Goal: Transaction & Acquisition: Purchase product/service

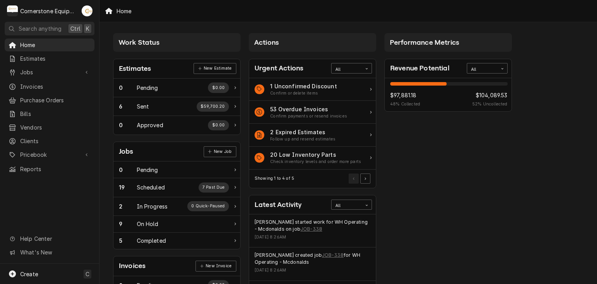
click at [540, 93] on div "Work Status Estimates New Estimate 0 Pending $0.00 6 Sent $59,700.20 0 Approved…" at bounding box center [349, 282] width 498 height 521
click at [477, 68] on div "All" at bounding box center [482, 69] width 23 height 6
click at [491, 111] on div "This Quarter" at bounding box center [487, 114] width 40 height 9
click at [485, 66] on div "This Quarter" at bounding box center [482, 69] width 23 height 6
click at [486, 98] on div "This Week" at bounding box center [487, 97] width 40 height 9
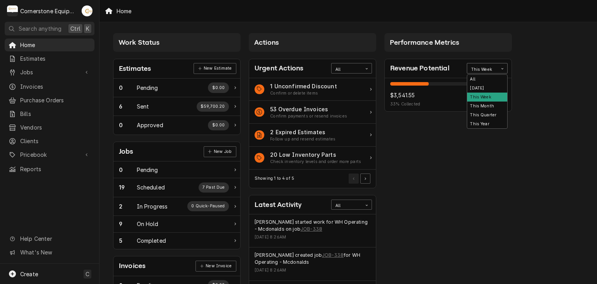
click at [486, 70] on div "This Week" at bounding box center [482, 69] width 23 height 6
click at [487, 101] on div "This Month" at bounding box center [487, 105] width 40 height 9
click at [577, 203] on div "Work Status Estimates New Estimate 0 Pending $0.00 6 Sent $59,700.20 0 Approved…" at bounding box center [349, 282] width 498 height 521
click at [384, 144] on div "Performance Metrics Revenue Potential This Month 31% $23,836.30 31 % Collected …" at bounding box center [449, 281] width 136 height 505
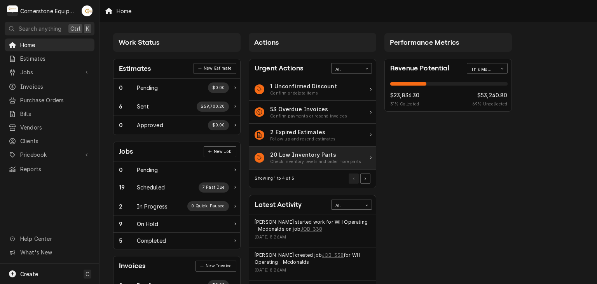
click at [337, 156] on div "20 Low Inventory Parts" at bounding box center [315, 154] width 91 height 8
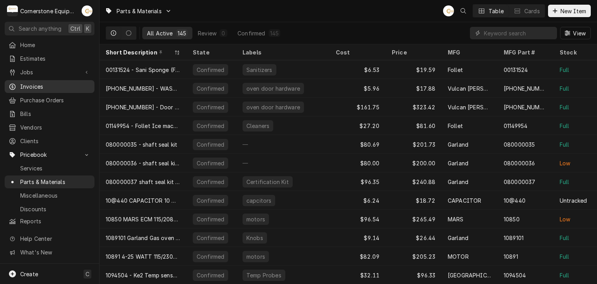
click at [45, 87] on span "Invoices" at bounding box center [55, 86] width 70 height 8
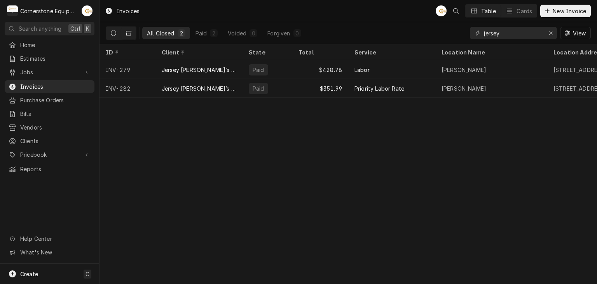
click at [115, 37] on button "Dynamic Content Wrapper" at bounding box center [113, 33] width 15 height 12
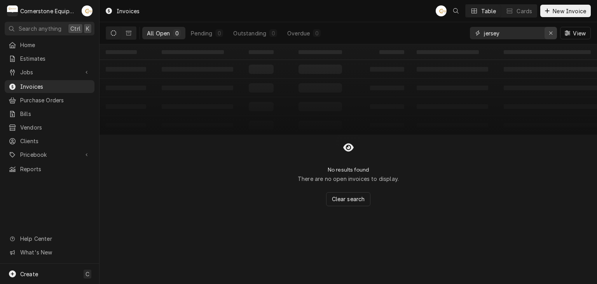
click at [556, 33] on button "Erase input" at bounding box center [551, 33] width 12 height 12
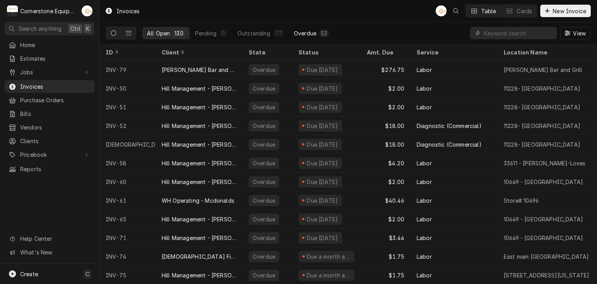
click at [292, 38] on button "Overdue 53" at bounding box center [311, 33] width 44 height 12
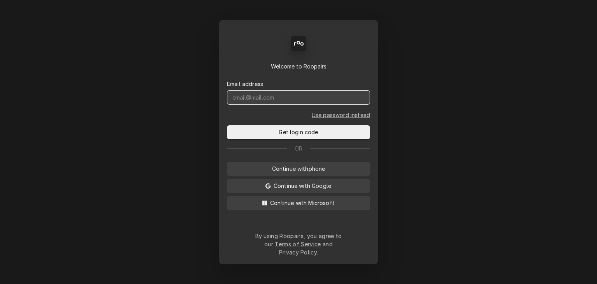
click at [304, 100] on input "Dynamic Content Wrapper" at bounding box center [298, 97] width 143 height 14
click at [176, 142] on div "Back Enter code Welcome to Roopairs Email address service@co Use password inste…" at bounding box center [298, 142] width 597 height 284
drag, startPoint x: 291, startPoint y: 103, endPoint x: 219, endPoint y: 96, distance: 71.9
click at [219, 96] on div "Back Enter code Welcome to Roopairs Email address service@co Use password inste…" at bounding box center [298, 142] width 159 height 244
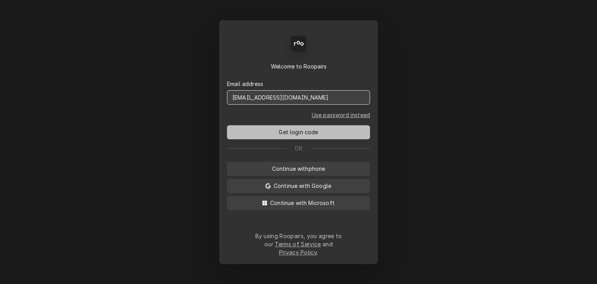
type input "service@cornerstoneequipmentrepair.com"
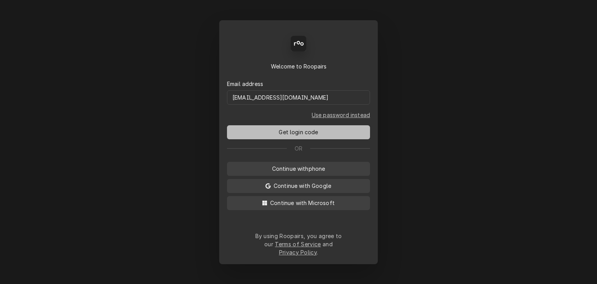
click at [269, 134] on button "Get login code" at bounding box center [298, 132] width 143 height 14
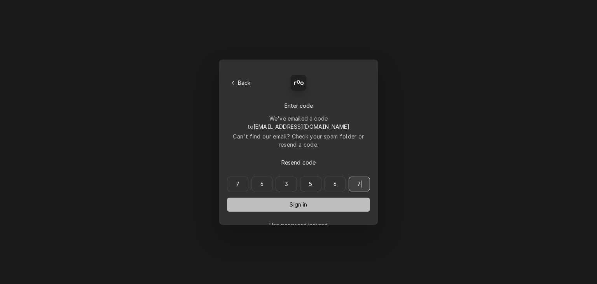
type input "763567"
click at [337, 198] on button "Sign in" at bounding box center [298, 205] width 143 height 14
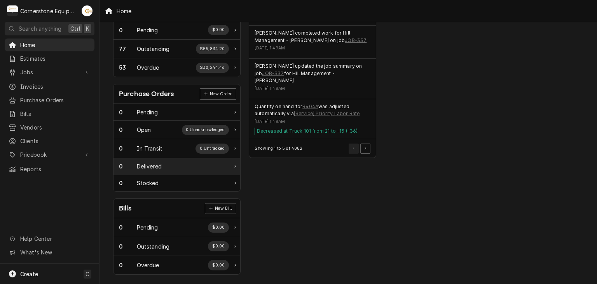
scroll to position [256, 0]
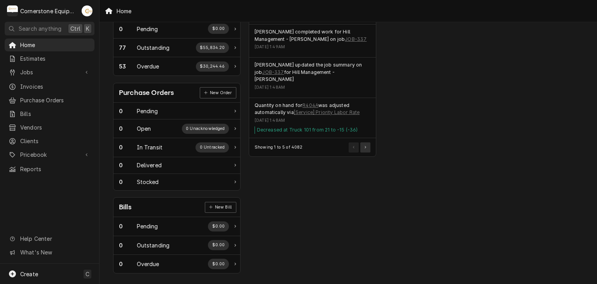
click at [369, 142] on button "Pagination Controls" at bounding box center [365, 147] width 10 height 10
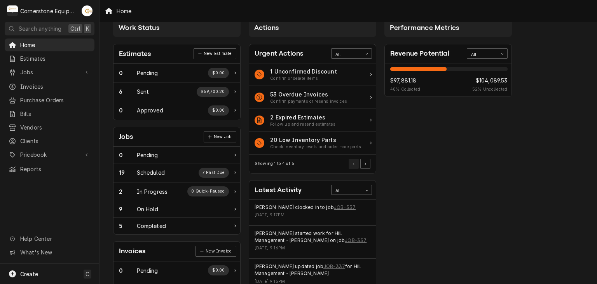
scroll to position [0, 0]
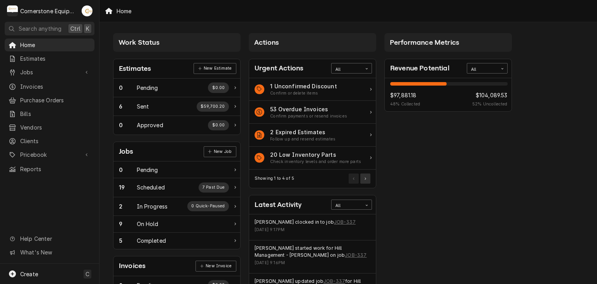
drag, startPoint x: 370, startPoint y: 184, endPoint x: 368, endPoint y: 180, distance: 4.0
click at [369, 181] on div "Showing 1 to 4 of 5" at bounding box center [312, 179] width 127 height 18
click at [368, 180] on button "Pagination Controls" at bounding box center [365, 178] width 10 height 10
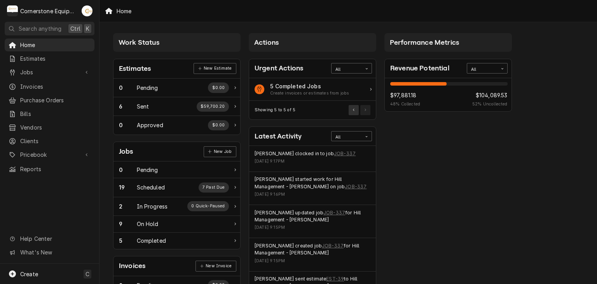
click at [355, 111] on button "Pagination Controls" at bounding box center [354, 110] width 10 height 10
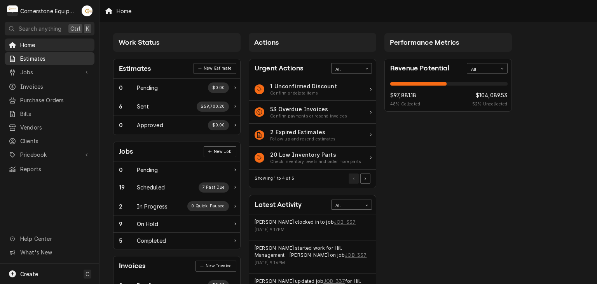
click at [61, 61] on div "Estimates" at bounding box center [49, 59] width 87 height 10
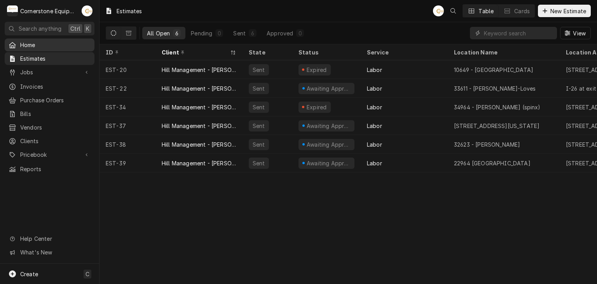
click at [59, 49] on link "Home" at bounding box center [50, 44] width 90 height 13
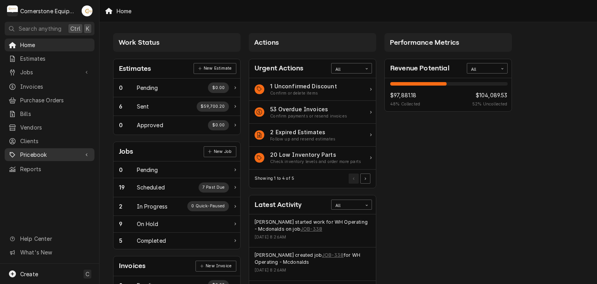
click at [82, 152] on div "Pricebook" at bounding box center [49, 155] width 87 height 10
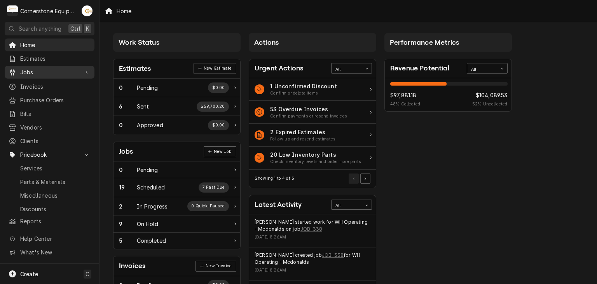
click at [86, 75] on link "Jobs" at bounding box center [50, 72] width 90 height 13
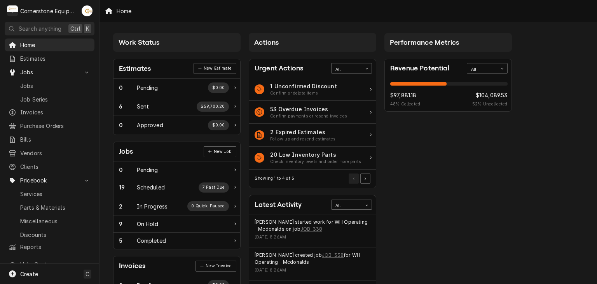
drag, startPoint x: 245, startPoint y: 103, endPoint x: 245, endPoint y: 113, distance: 9.7
click at [245, 113] on div "Actions Urgent Actions All 1 Unconfirmed Discount Confirm or delete items 53 Ov…" at bounding box center [313, 281] width 136 height 505
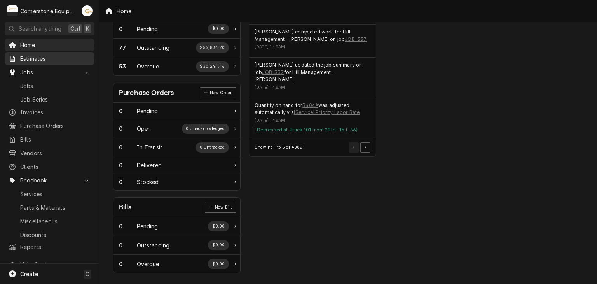
click at [72, 55] on span "Estimates" at bounding box center [55, 58] width 70 height 8
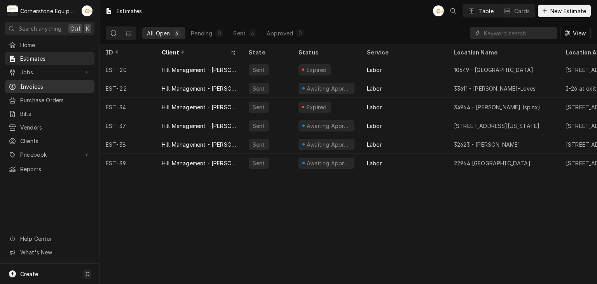
click at [39, 84] on span "Invoices" at bounding box center [55, 86] width 70 height 8
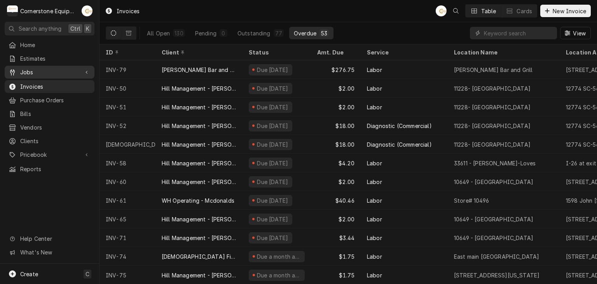
click at [51, 70] on span "Jobs" at bounding box center [49, 72] width 59 height 8
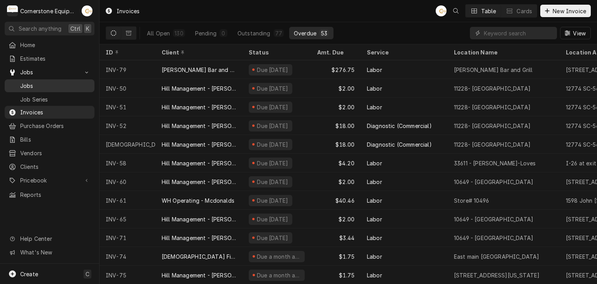
click at [51, 81] on div "Jobs" at bounding box center [49, 86] width 87 height 10
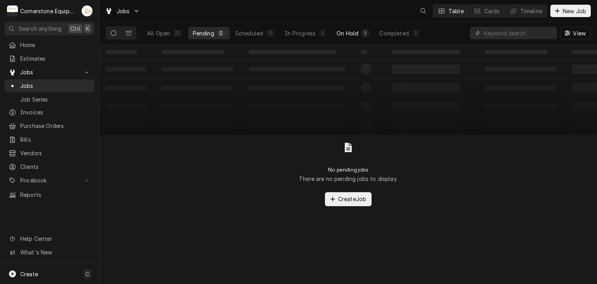
click at [366, 34] on div "9" at bounding box center [365, 33] width 5 height 8
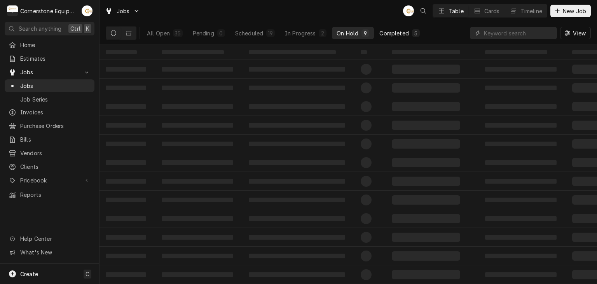
click at [389, 33] on div "Completed" at bounding box center [393, 33] width 29 height 8
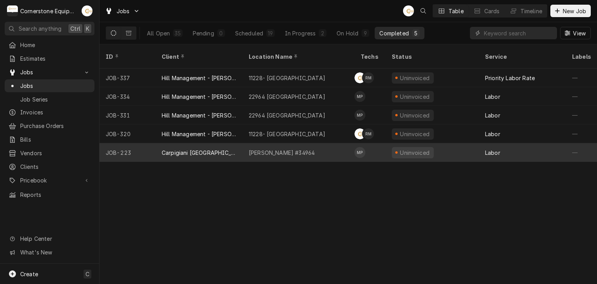
click at [271, 149] on div "[PERSON_NAME] #34964" at bounding box center [282, 153] width 66 height 8
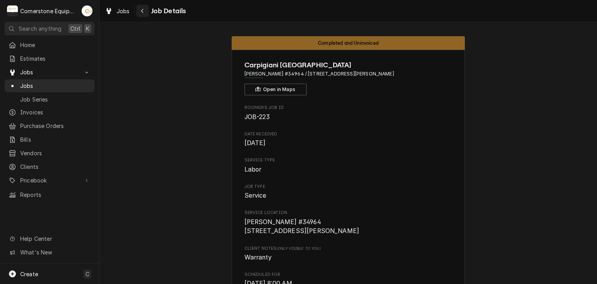
click at [145, 11] on div "Navigate back" at bounding box center [143, 11] width 8 height 8
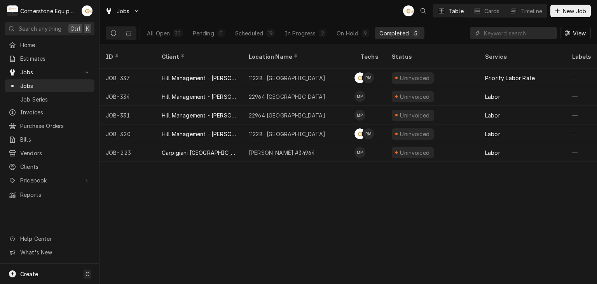
click at [137, 38] on div "All Open 35 Pending 0 Scheduled 19 In Progress 2 On Hold 9 Completed 5" at bounding box center [265, 33] width 318 height 22
click at [136, 37] on div "Dynamic Content Wrapper" at bounding box center [121, 32] width 31 height 13
click at [131, 33] on icon "Dynamic Content Wrapper" at bounding box center [128, 33] width 5 height 5
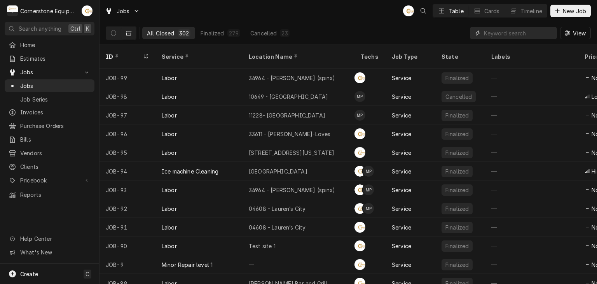
click at [525, 30] on input "Dynamic Content Wrapper" at bounding box center [518, 33] width 69 height 12
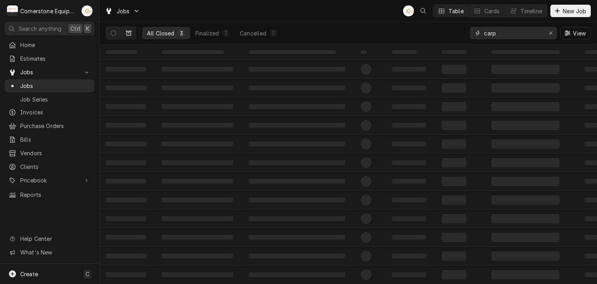
type input "carp"
click at [373, 31] on div "All Closed 3 Finalized 3 Cancelled 0 carp View" at bounding box center [348, 33] width 485 height 22
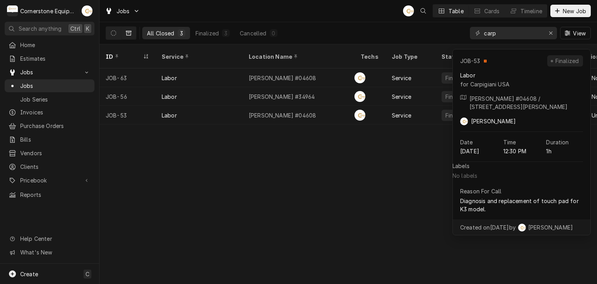
click at [318, 163] on div "ID Service Location Name Techs Job Type State Labels Priority Source Source ID …" at bounding box center [349, 164] width 498 height 240
drag, startPoint x: 402, startPoint y: 146, endPoint x: 420, endPoint y: 119, distance: 32.4
click at [402, 145] on div "ID Service Location Name Techs Job Type State Labels Priority Source Source ID …" at bounding box center [349, 164] width 498 height 240
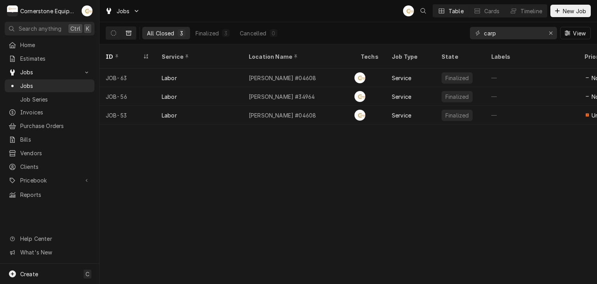
click at [424, 33] on div "All Closed 3 Finalized 3 Cancelled 0 carp View" at bounding box center [348, 33] width 485 height 22
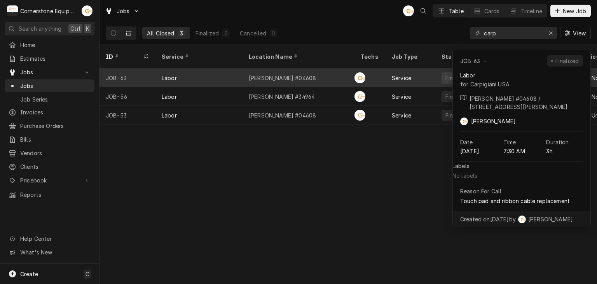
click at [314, 68] on div "[PERSON_NAME] #04608" at bounding box center [299, 77] width 112 height 19
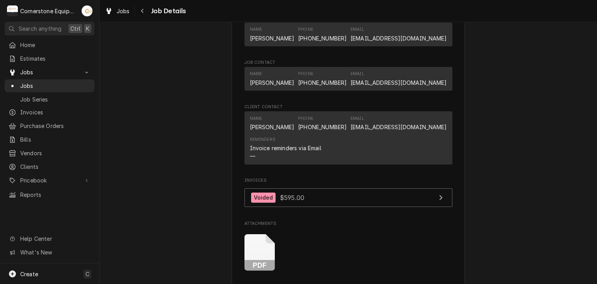
scroll to position [622, 0]
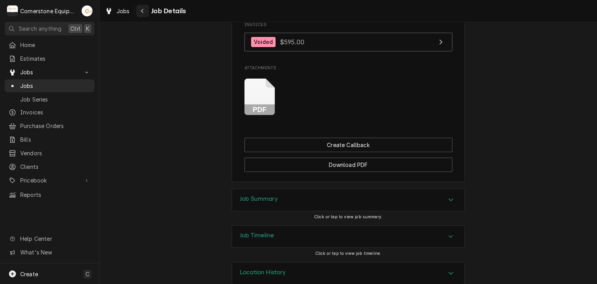
click at [143, 8] on icon "Navigate back" at bounding box center [142, 10] width 3 height 5
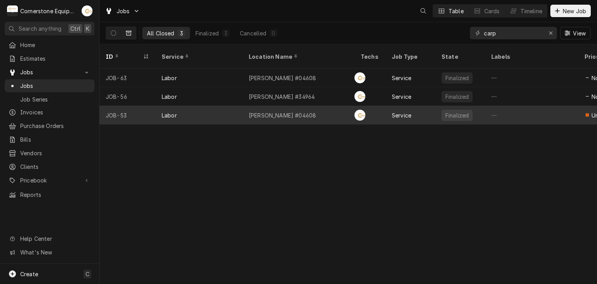
click at [328, 106] on div "McDonald’s #04608" at bounding box center [299, 115] width 112 height 19
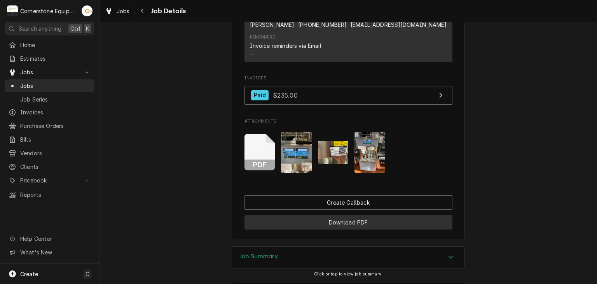
scroll to position [649, 0]
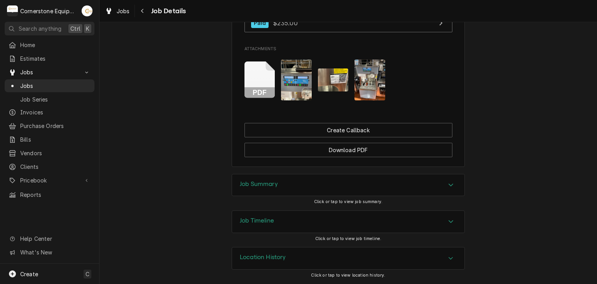
click at [279, 187] on div "Job Summary" at bounding box center [348, 185] width 233 height 22
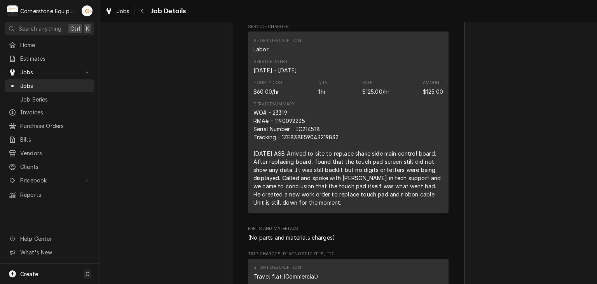
scroll to position [960, 0]
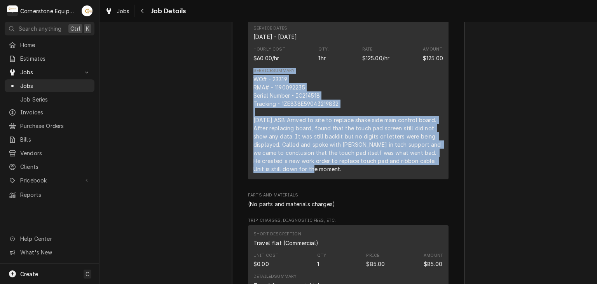
drag, startPoint x: 287, startPoint y: 167, endPoint x: 251, endPoint y: 76, distance: 97.9
click at [254, 76] on div "Service Summary WO# - 23319 RMA# - 1190092235 Serial Number - IC214518 Tracking…" at bounding box center [349, 120] width 190 height 105
copy div "Service Summary WO# - 23319 RMA# - 1190092235 Serial Number - IC214518 Tracking…"
click at [143, 5] on button "Navigate back" at bounding box center [142, 11] width 12 height 12
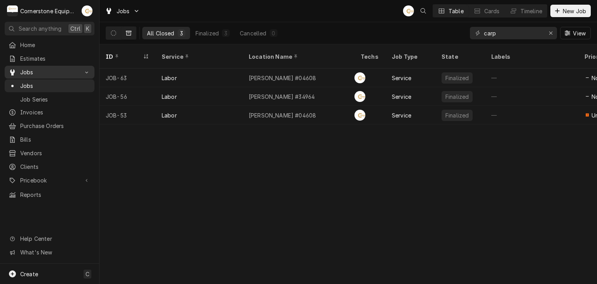
click at [25, 68] on span "Jobs" at bounding box center [49, 72] width 59 height 8
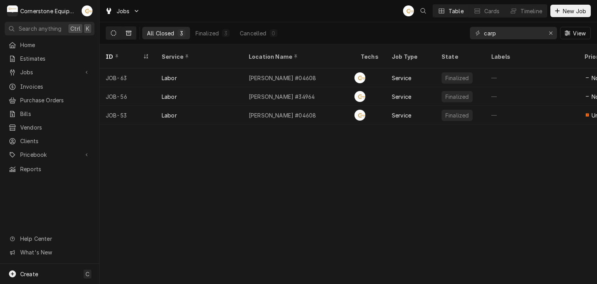
click at [113, 31] on icon "Dynamic Content Wrapper" at bounding box center [113, 32] width 5 height 5
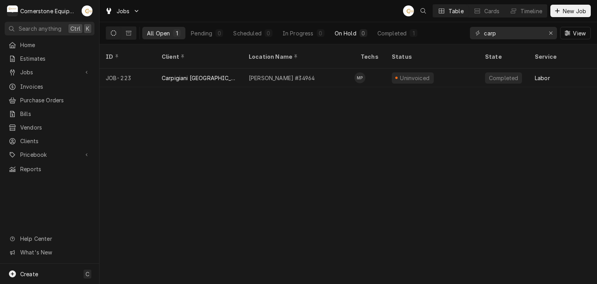
click at [350, 35] on div "On Hold" at bounding box center [346, 33] width 22 height 8
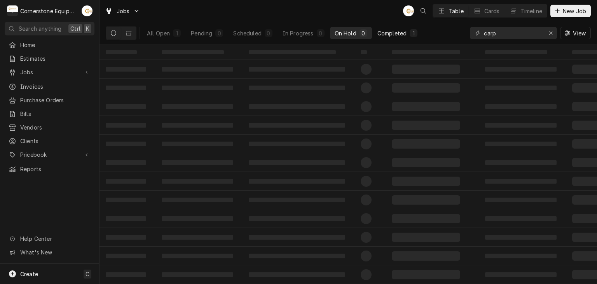
click at [413, 33] on div "1" at bounding box center [413, 33] width 5 height 8
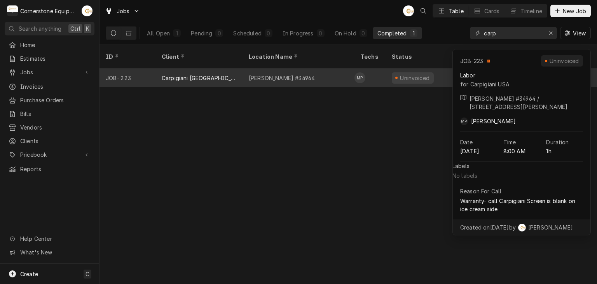
click at [316, 68] on div "McDonald’s #34964" at bounding box center [299, 77] width 112 height 19
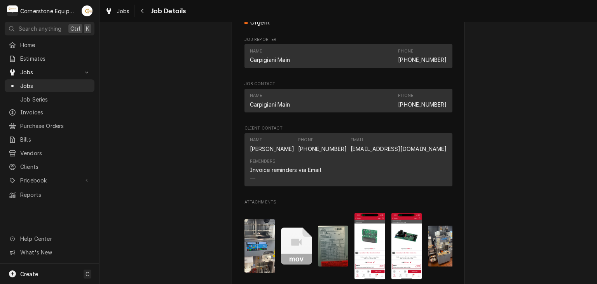
scroll to position [765, 0]
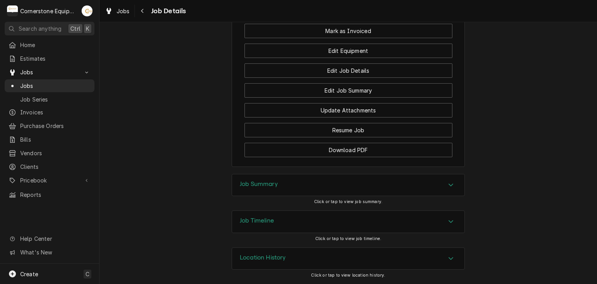
click at [287, 183] on div "Job Summary" at bounding box center [348, 185] width 233 height 22
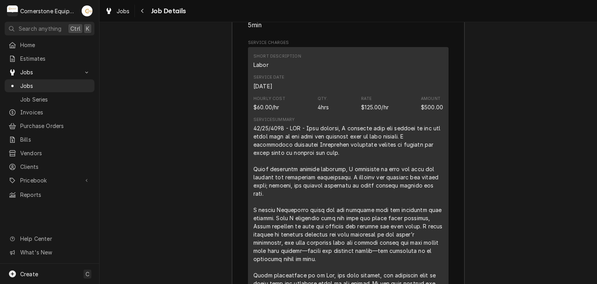
scroll to position [555, 0]
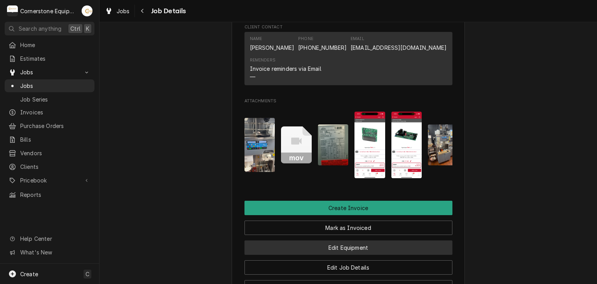
click at [347, 255] on button "Edit Equipment" at bounding box center [349, 247] width 208 height 14
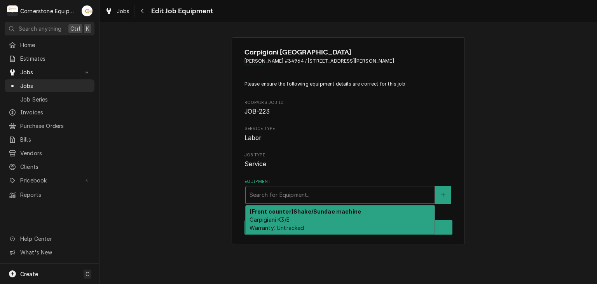
click at [392, 194] on div "Equipment" at bounding box center [340, 195] width 181 height 14
click at [207, 192] on div "Carpigiani USA [PERSON_NAME] #34964 / [STREET_ADDRESS][PERSON_NAME] Please ensu…" at bounding box center [349, 140] width 498 height 221
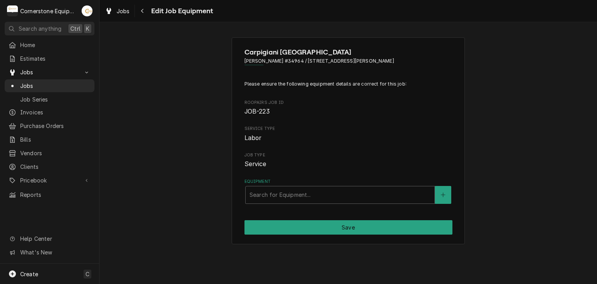
click at [149, 11] on span "Edit Job Equipment" at bounding box center [181, 11] width 65 height 10
click at [143, 10] on icon "Navigate back" at bounding box center [142, 10] width 3 height 5
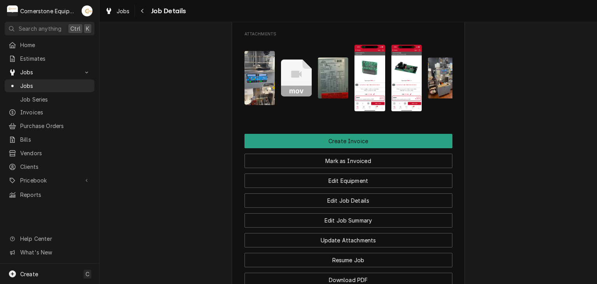
scroll to position [765, 0]
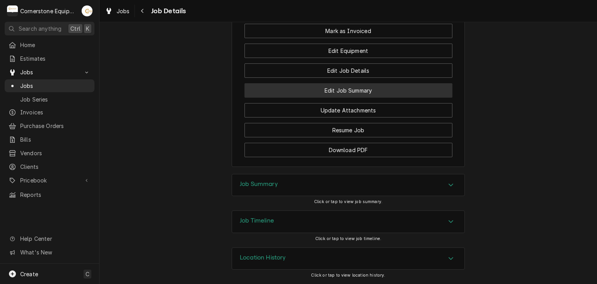
click at [369, 87] on button "Edit Job Summary" at bounding box center [349, 90] width 208 height 14
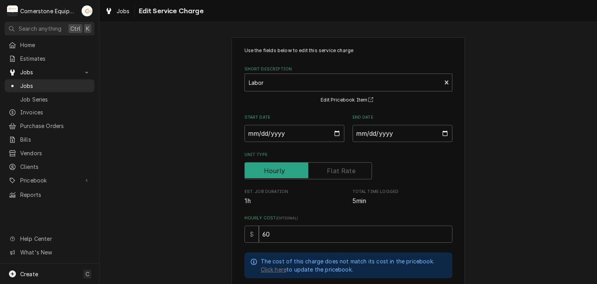
scroll to position [156, 0]
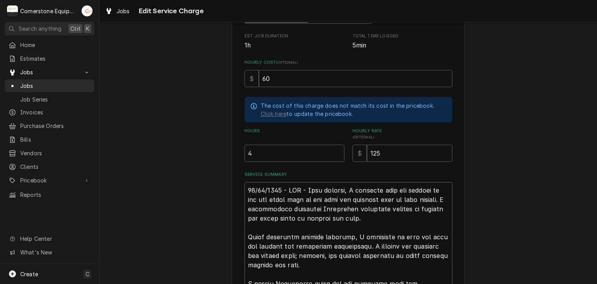
type textarea "x"
type textarea "07/22/2025 - MDP - Upon arrival, I observed that the display on the ice cream s…"
paste textarea "WO# - 23319 RMA# - 1190092235 Serial Number - IC214518 Tracking - 1ZE838E590432…"
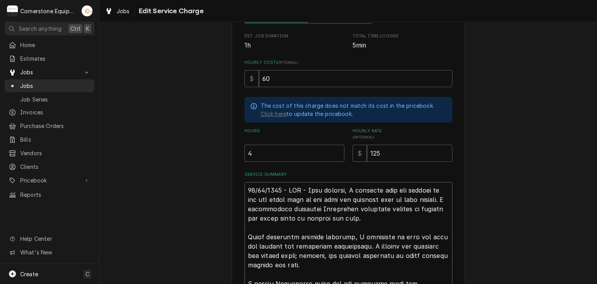
type textarea "x"
type textarea "WO# - 23319 RMA# - 1190092235 Serial Number - IC214518 Tracking - 1ZE838E590432…"
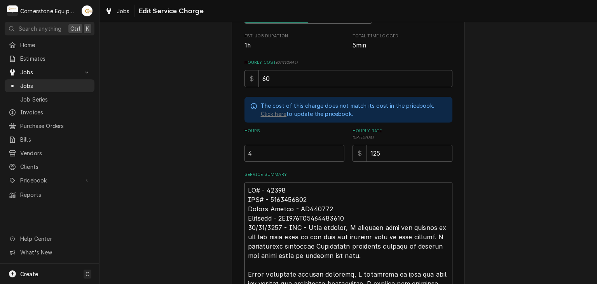
type textarea "x"
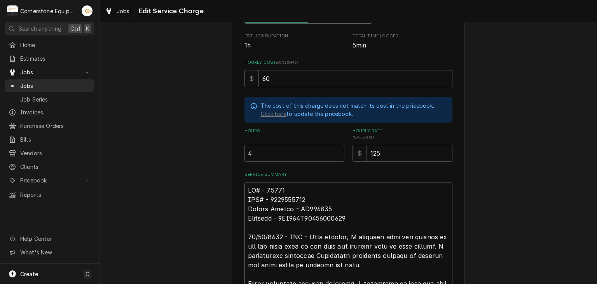
type textarea "WO# - 23319 RMA# - 1190092235 Serial Number - IC214518 Tracking - 1ZE838E590432…"
drag, startPoint x: 353, startPoint y: 220, endPoint x: 278, endPoint y: 215, distance: 74.8
type textarea "x"
type textarea "WO# - 23319 RMA# - 1190092235 Serial Number - IC214518 Tracking - 07/22/2025 - …"
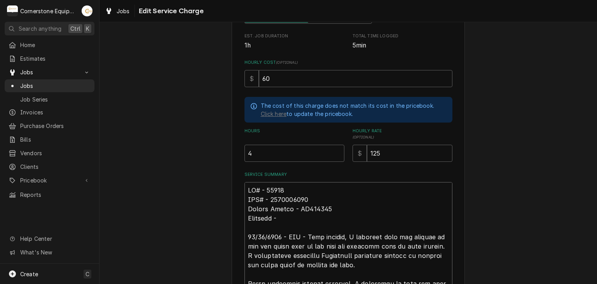
drag, startPoint x: 328, startPoint y: 209, endPoint x: 294, endPoint y: 207, distance: 34.3
type textarea "x"
type textarea "WO# - 23319 RMA# - 1190092235 Serial Number - Tracking - 07/22/2025 - MDP - Upo…"
drag, startPoint x: 310, startPoint y: 200, endPoint x: 269, endPoint y: 198, distance: 40.1
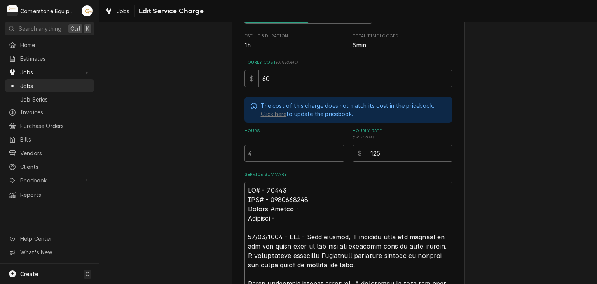
type textarea "x"
type textarea "WO# - 23319 RMA# - Serial Number - Tracking - 07/22/2025 - MDP - Upon arrival, …"
drag, startPoint x: 287, startPoint y: 189, endPoint x: 267, endPoint y: 189, distance: 20.2
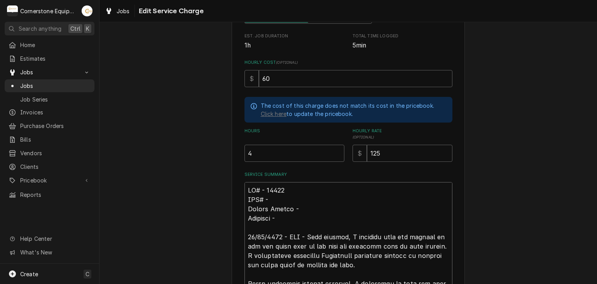
type textarea "x"
type textarea "WO# - RMA# - Serial Number - Tracking - 07/22/2025 - MDP - Upon arrival, I obse…"
type textarea "x"
type textarea "WO# - 2 RMA# - Serial Number - Tracking - 07/22/2025 - MDP - Upon arrival, I ob…"
type textarea "x"
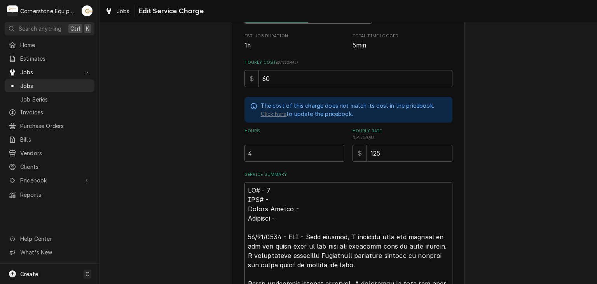
type textarea "WO# - 20 RMA# - Serial Number - Tracking - 07/22/2025 - MDP - Upon arrival, I o…"
type textarea "x"
type textarea "WO# - 20\ RMA# - Serial Number - Tracking - 07/22/2025 - MDP - Upon arrival, I …"
type textarea "x"
type textarea "WO# - 20\7 RMA# - Serial Number - Tracking - 07/22/2025 - MDP - Upon arrival, I…"
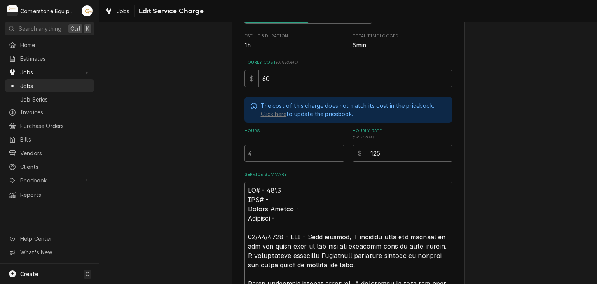
type textarea "x"
type textarea "WO# - 20\70 RMA# - Serial Number - Tracking - 07/22/2025 - MDP - Upon arrival, …"
type textarea "x"
type textarea "WO# - 20\702 RMA# - Serial Number - Tracking - 07/22/2025 - MDP - Upon arrival,…"
type textarea "x"
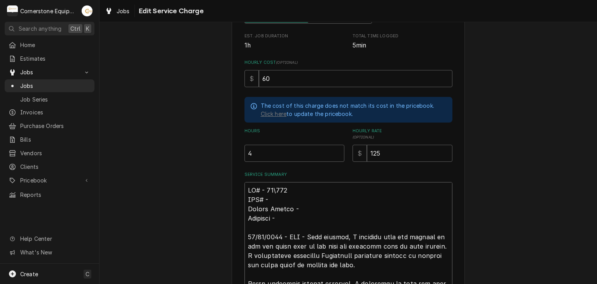
type textarea "WO# - 20\7020 RMA# - Serial Number - Tracking - 07/22/2025 - MDP - Upon arrival…"
type textarea "x"
type textarea "WO# - 207020 RMA# - Serial Number - Tracking - 07/22/2025 - MDP - Upon arrival,…"
type textarea "x"
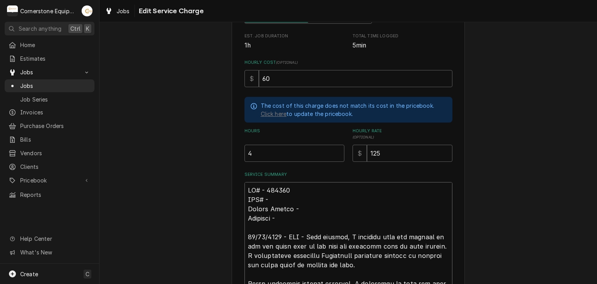
type textarea "WO# - 20020 RMA# - Serial Number - Tracking - 07/22/2025 - MDP - Upon arrival, …"
type textarea "x"
type textarea "WO# - 2020 RMA# - Serial Number - Tracking - 07/22/2025 - MDP - Upon arrival, I…"
type textarea "x"
type textarea "WO# - 27020 RMA# - Serial Number - Tracking - 07/22/2025 - MDP - Upon arrival, …"
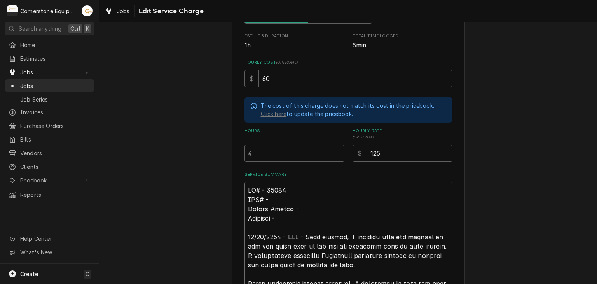
type textarea "x"
type textarea "WO# - 27020 RMA# - 1 Serial Number - Tracking - 07/22/2025 - MDP - Upon arrival…"
type textarea "x"
type textarea "WO# - 27020 RMA# - 11 Serial Number - Tracking - 07/22/2025 - MDP - Upon arriva…"
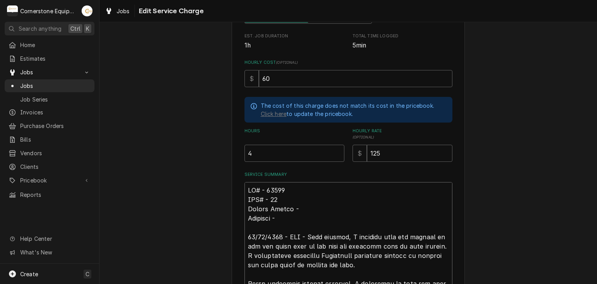
type textarea "x"
type textarea "WO# - 27020 RMA# - 119 Serial Number - Tracking - 07/22/2025 - MDP - Upon arriv…"
type textarea "x"
type textarea "WO# - 27020 RMA# - 1190 Serial Number - Tracking - 07/22/2025 - MDP - Upon arri…"
type textarea "x"
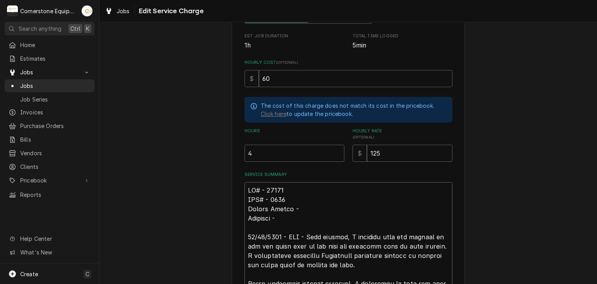
type textarea "WO# - 27020 RMA# - 11900 Serial Number - Tracking - 07/22/2025 - MDP - Upon arr…"
type textarea "x"
type textarea "WO# - 27020 RMA# - 119009 Serial Number - Tracking - 07/22/2025 - MDP - Upon ar…"
type textarea "x"
type textarea "WO# - 27020 RMA# - 1190092 Serial Number - Tracking - 07/22/2025 - MDP - Upon a…"
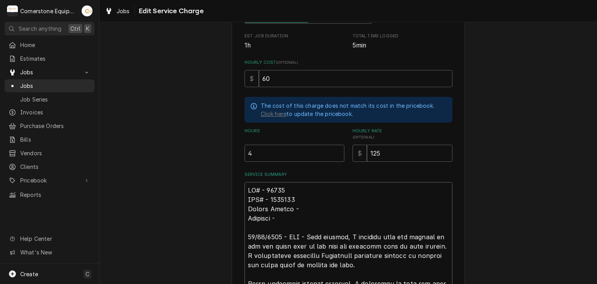
type textarea "x"
type textarea "WO# - 27020 RMA# - 11900929 Serial Number - Tracking - 07/22/2025 - MDP - Upon …"
type textarea "x"
type textarea "WO# - 27020 RMA# - 119009292 Serial Number - Tracking - 07/22/2025 - MDP - Upon…"
type textarea "x"
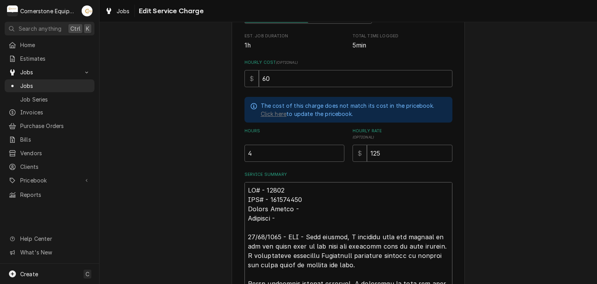
type textarea "WO# - 27020 RMA# - 1190092921 Serial Number - Tracking - 07/22/2025 - MDP - Upo…"
type textarea "x"
type textarea "WO# - 27020 RMA# - 1190092921; Serial Number - Tracking - 07/22/2025 - MDP - Up…"
type textarea "x"
type textarea "WO# - 27020 RMA# - 1190092921; Serial Number - Tracking - 07/22/2025 - MDP - Up…"
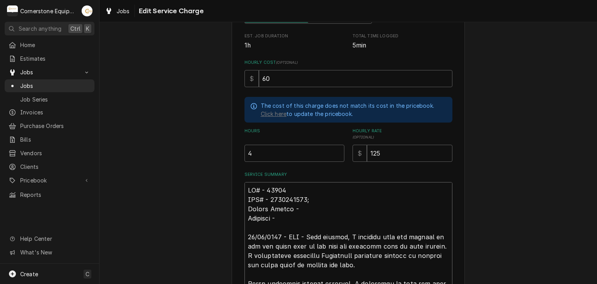
type textarea "x"
type textarea "WO# - 27020 RMA# - 1190092921; 1 Serial Number - Tracking - 07/22/2025 - MDP - …"
type textarea "x"
type textarea "WO# - 27020 RMA# - 1190092921; 11 Serial Number - Tracking - 07/22/2025 - MDP -…"
type textarea "x"
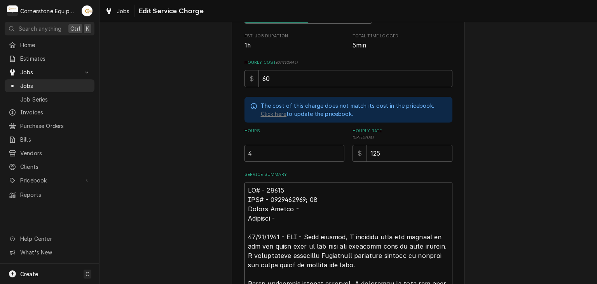
type textarea "WO# - 27020 RMA# - 1190092921; 119 Serial Number - Tracking - 07/22/2025 - MDP …"
type textarea "x"
type textarea "WO# - 27020 RMA# - 1190092921; 1190 Serial Number - Tracking - 07/22/2025 - MDP…"
type textarea "x"
type textarea "WO# - 27020 RMA# - 1190092921; 11900 Serial Number - Tracking - 07/22/2025 - MD…"
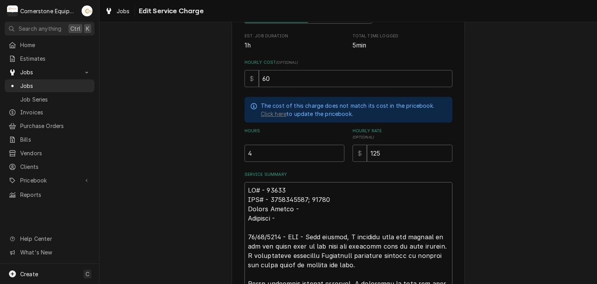
type textarea "x"
type textarea "WO# - 27020 RMA# - 1190092921; 119009 Serial Number - Tracking - 07/22/2025 - M…"
type textarea "x"
type textarea "WO# - 27020 RMA# - 1190092921; 1190092 Serial Number - Tracking - 07/22/2025 - …"
type textarea "x"
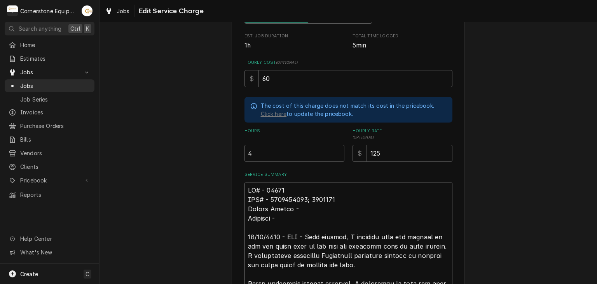
type textarea "WO# - 27020 RMA# - 1190092921; 11900929 Serial Number - Tracking - 07/22/2025 -…"
type textarea "x"
type textarea "WO# - 27020 RMA# - 1190092921; 119009297 Serial Number - Tracking - 07/22/2025 …"
type textarea "x"
type textarea "WO# - 27020 RMA# - 1190092921; 1190092979 Serial Number - Tracking - 07/22/2025…"
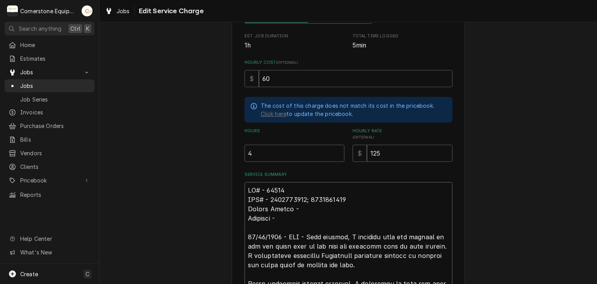
type textarea "x"
type textarea "WO# - 27020 RMA# - 1190092921; 1190092979 Serial Number - U Tracking - 07/22/20…"
type textarea "x"
type textarea "WO# - 27020 RMA# - 1190092921; 1190092979 Serial Number - UI Tracking - 07/22/2…"
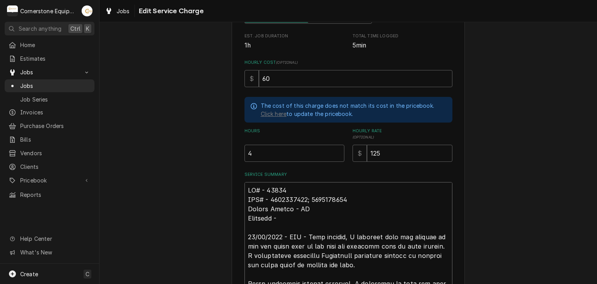
type textarea "x"
type textarea "WO# - 27020 RMA# - 1190092921; 1190092979 Serial Number - U Tracking - 07/22/20…"
type textarea "x"
type textarea "WO# - 27020 RMA# - 1190092921; 1190092979 Serial Number - Tracking - 07/22/2025…"
type textarea "x"
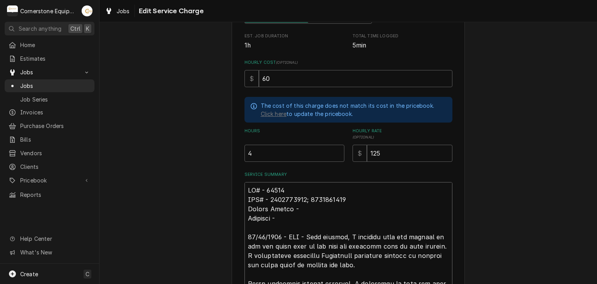
type textarea "WO# - 27020 RMA# - 1190092921; 1190092979 Serial Number - I Tracking - 07/22/20…"
type textarea "x"
type textarea "WO# - 27020 RMA# - 1190092921; 1190092979 Serial Number - IC Tracking - 07/22/2…"
type textarea "x"
type textarea "WO# - 27020 RMA# - 1190092921; 1190092979 Serial Number - IC1 Tracking - 07/22/…"
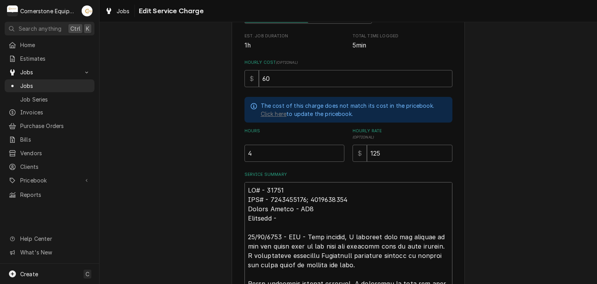
type textarea "x"
type textarea "WO# - 27020 RMA# - 1190092921; 1190092979 Serial Number - IC19 Tracking - 07/22…"
type textarea "x"
type textarea "WO# - 27020 RMA# - 1190092921; 1190092979 Serial Number - IC193 Tracking - 07/2…"
type textarea "x"
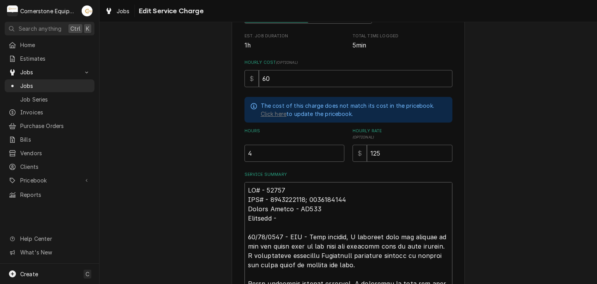
type textarea "WO# - 27020 RMA# - 1190092921; 1190092979 Serial Number - IC1938 Tracking - 07/…"
type textarea "x"
type textarea "WO# - 27020 RMA# - 1190092921; 1190092979 Serial Number - IC19381 Tracking - 07…"
type textarea "x"
type textarea "WO# - 27020 RMA# - 1190092921; 1190092979 Serial Number - IC193812 Tracking - 0…"
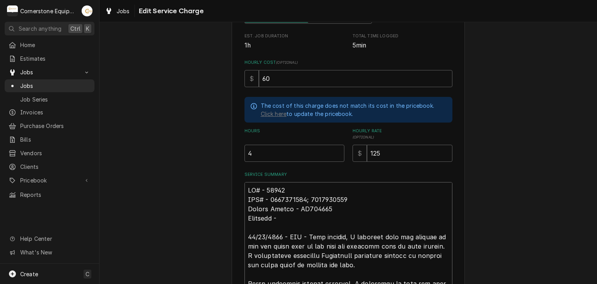
type textarea "x"
type textarea "WO# - 27020 RMA# - 1190092921; 1190092979 Serial Number - IC1938123 Tracking - …"
type textarea "x"
type textarea "WO# - 27020 RMA# - 1190092921; 1190092979 Serial Number - IC1938123 Tracking - …"
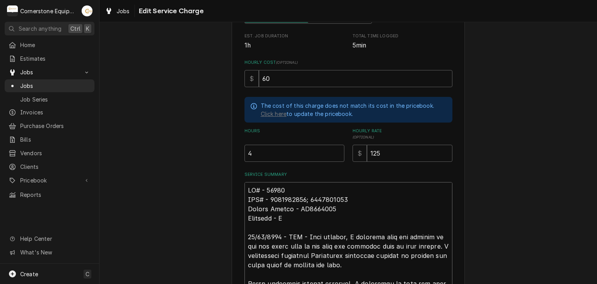
type textarea "x"
type textarea "WO# - 27020 RMA# - 1190092921; 1190092979 Serial Number - IC1938123 Tracking - …"
type textarea "x"
type textarea "WO# - 27020 RMA# - 1190092921; 1190092979 Serial Number - IC1938123 Tracking - …"
type textarea "x"
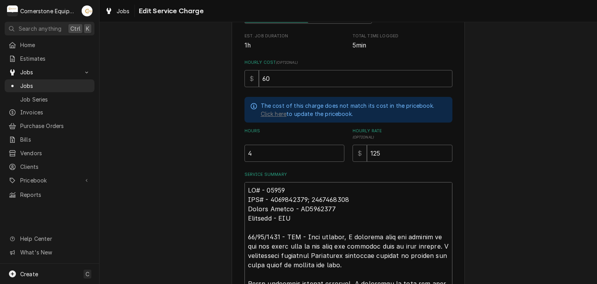
type textarea "WO# - 27020 RMA# - 1190092921; 1190092979 Serial Number - IC1938123 Tracking - …"
type textarea "x"
type textarea "WO# - 27020 RMA# - 1190092921; 1190092979 Serial Number - IC1938123 Tracking - …"
type textarea "x"
type textarea "WO# - 27020 RMA# - 1190092921; 1190092979 Serial Number - IC1938123 Tracking - …"
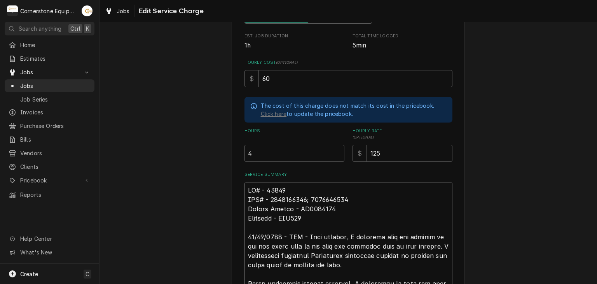
type textarea "x"
type textarea "WO# - 27020 RMA# - 1190092921; 1190092979 Serial Number - IC1938123 Tracking - …"
type textarea "x"
type textarea "WO# - 27020 RMA# - 1190092921; 1190092979 Serial Number - IC1938123 Tracking - …"
type textarea "x"
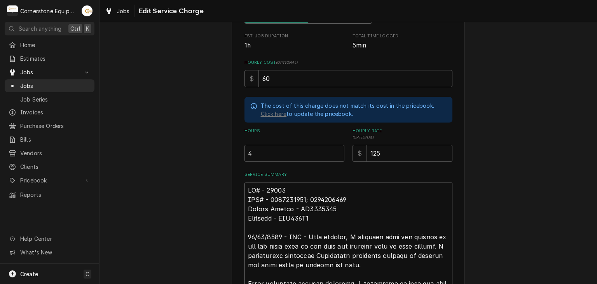
type textarea "WO# - 27020 RMA# - 1190092921; 1190092979 Serial Number - IC1938123 Tracking - …"
type textarea "x"
type textarea "WO# - 27020 RMA# - 1190092921; 1190092979 Serial Number - IC1938123 Tracking - …"
type textarea "x"
type textarea "WO# - 27020 RMA# - 1190092921; 1190092979 Serial Number - IC1938123 Tracking - …"
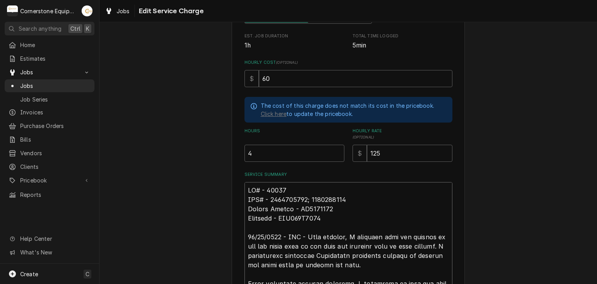
type textarea "x"
type textarea "WO# - 27020 RMA# - 1190092921; 1190092979 Serial Number - IC1938123 Tracking - …"
type textarea "x"
type textarea "WO# - 27020 RMA# - 1190092921; 1190092979 Serial Number - IC1938123 Tracking - …"
type textarea "x"
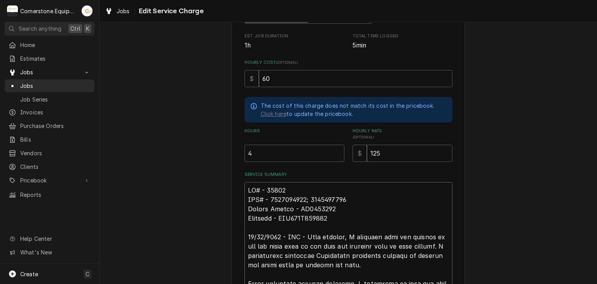
type textarea "WO# - 27020 RMA# - 1190092921; 1190092979 Serial Number - IC1938123 Tracking - …"
type textarea "x"
type textarea "WO# - 27020 RMA# - 1190092921; 1190092979 Serial Number - IC1938123 Tracking - …"
type textarea "x"
type textarea "WO# - 27020 RMA# - 1190092921; 1190092979 Serial Number - IC1938123 Tracking - …"
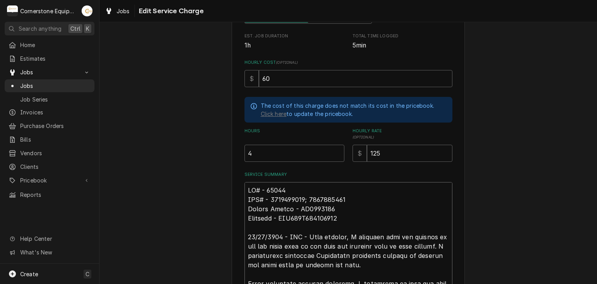
type textarea "x"
type textarea "WO# - 27020 RMA# - 1190092921; 1190092979 Serial Number - IC1938123 Tracking - …"
type textarea "x"
type textarea "WO# - 27020 RMA# - 1190092921; 1190092979 Serial Number - IC1938123 Tracking - …"
type textarea "x"
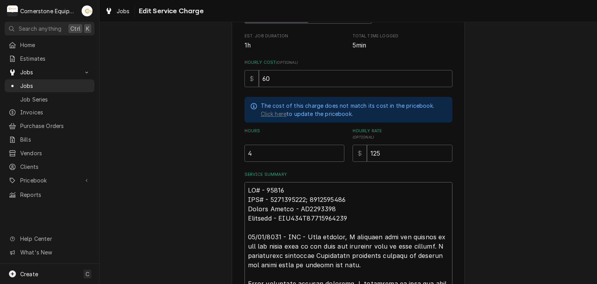
type textarea "WO# - 27020 RMA# - 1190092921; 1190092979 Serial Number - IC1938123 Tracking - …"
type textarea "x"
type textarea "WO# - 27020 RMA# - 1190092921; 1190092979 Serial Number - IC1938123 Tracking - …"
type textarea "x"
type textarea "WO# - 27020 RMA# - 1190092921; 1190092979 Serial Number - IC1938123 Tracking - …"
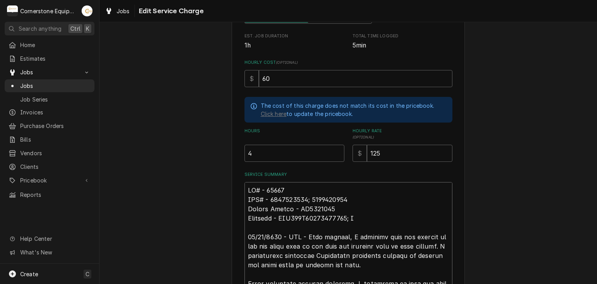
type textarea "x"
type textarea "WO# - 27020 RMA# - 1190092921; 1190092979 Serial Number - IC1938123 Tracking - …"
type textarea "x"
type textarea "WO# - 27020 RMA# - 1190092921; 1190092979 Serial Number - IC1938123 Tracking - …"
type textarea "x"
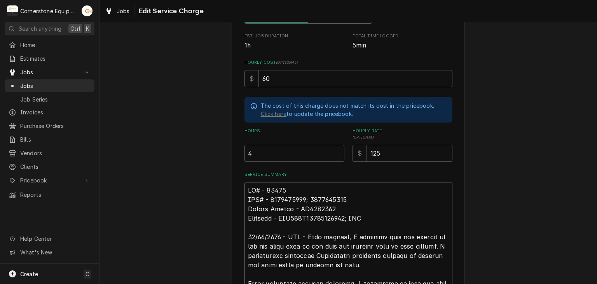
type textarea "WO# - 27020 RMA# - 1190092921; 1190092979 Serial Number - IC1938123 Tracking - …"
type textarea "x"
type textarea "WO# - 27020 RMA# - 1190092921; 1190092979 Serial Number - IC1938123 Tracking - …"
type textarea "x"
type textarea "WO# - 27020 RMA# - 1190092921; 1190092979 Serial Number - IC1938123 Tracking - …"
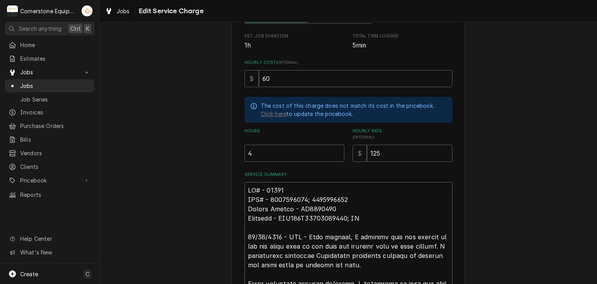
type textarea "x"
type textarea "WO# - 27020 RMA# - 1190092921; 1190092979 Serial Number - IC1938123 Tracking - …"
type textarea "x"
type textarea "WO# - 27020 RMA# - 1190092921; 1190092979 Serial Number - IC1938123 Tracking - …"
type textarea "x"
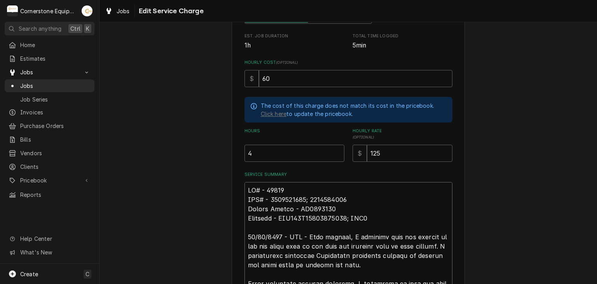
type textarea "WO# - 27020 RMA# - 1190092921; 1190092979 Serial Number - IC1938123 Tracking - …"
type textarea "x"
type textarea "WO# - 27020 RMA# - 1190092921; 1190092979 Serial Number - IC1938123 Tracking - …"
type textarea "x"
type textarea "WO# - 27020 RMA# - 1190092921; 1190092979 Serial Number - IC1938123 Tracking - …"
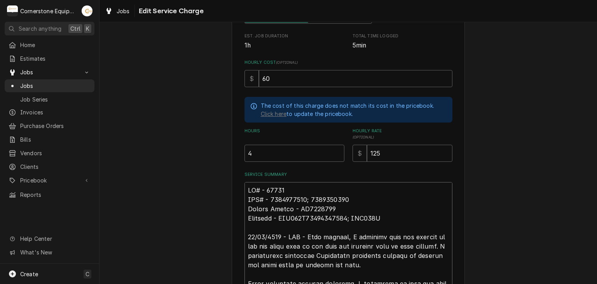
type textarea "x"
type textarea "WO# - 27020 RMA# - 1190092921; 1190092979 Serial Number - IC1938123 Tracking - …"
type textarea "x"
type textarea "WO# - 27020 RMA# - 1190092921; 1190092979 Serial Number - IC1938123 Tracking - …"
type textarea "x"
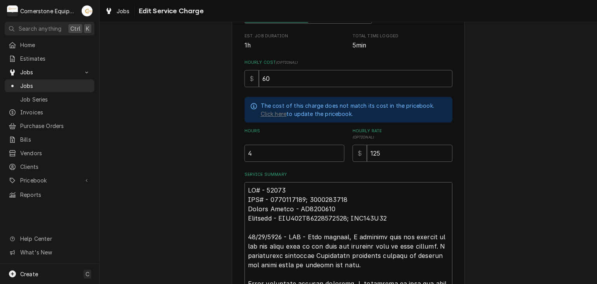
type textarea "WO# - 27020 RMA# - 1190092921; 1190092979 Serial Number - IC1938123 Tracking - …"
type textarea "x"
type textarea "WO# - 27020 RMA# - 1190092921; 1190092979 Serial Number - IC1938123 Tracking - …"
type textarea "x"
type textarea "WO# - 27020 RMA# - 1190092921; 1190092979 Serial Number - IC1938123 Tracking - …"
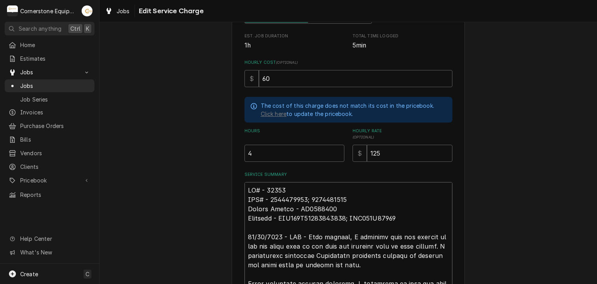
type textarea "x"
type textarea "WO# - 27020 RMA# - 1190092921; 1190092979 Serial Number - IC1938123 Tracking - …"
type textarea "x"
type textarea "WO# - 27020 RMA# - 1190092921; 1190092979 Serial Number - IC1938123 Tracking - …"
type textarea "x"
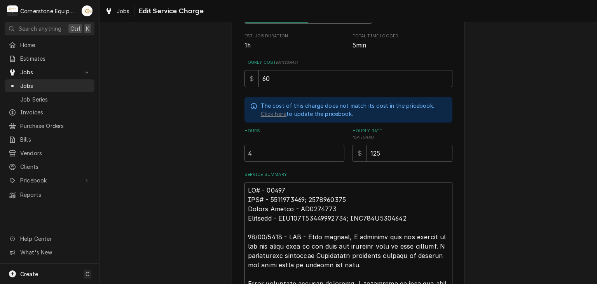
type textarea "WO# - 27020 RMA# - 1190092921; 1190092979 Serial Number - IC1938123 Tracking - …"
type textarea "x"
type textarea "WO# - 27020 RMA# - 1190092921; 1190092979 Serial Number - IC1938123 Tracking - …"
type textarea "x"
type textarea "WO# - 27020 RMA# - 1190092921; 1190092979 Serial Number - IC1938123 Tracking - …"
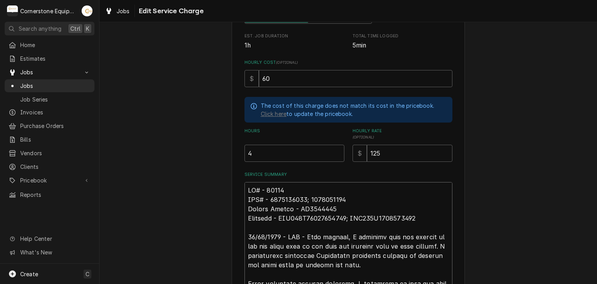
type textarea "x"
drag, startPoint x: 317, startPoint y: 231, endPoint x: 245, endPoint y: 234, distance: 72.8
type textarea "WO# - 27020 RMA# - 1190092921; 1190092979 Serial Number - IC1938123 Tracking - …"
drag, startPoint x: 261, startPoint y: 244, endPoint x: 555, endPoint y: 186, distance: 299.2
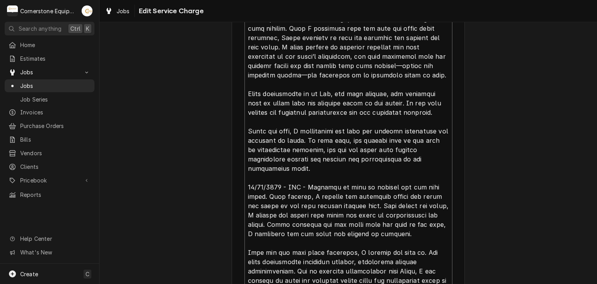
scroll to position [778, 0]
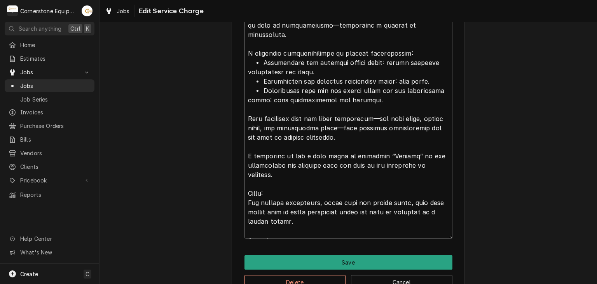
drag, startPoint x: 310, startPoint y: 176, endPoint x: 345, endPoint y: 236, distance: 69.9
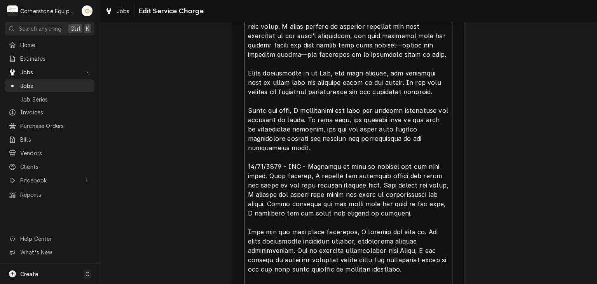
scroll to position [332, 0]
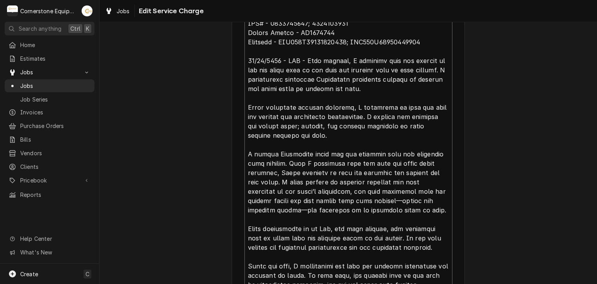
drag, startPoint x: 323, startPoint y: 208, endPoint x: 308, endPoint y: 58, distance: 151.7
paste textarea "return to the site, I installed the new main board by removing all necessary pa…"
type textarea "x"
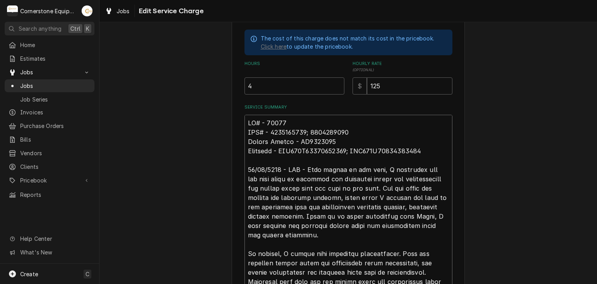
scroll to position [388, 0]
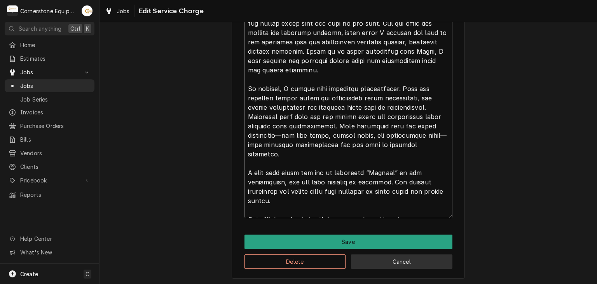
type textarea "WO# - 27020 RMA# - 1190092921; 1190092979 Serial Number - IC1938123 Tracking - …"
click at [420, 261] on button "Cancel" at bounding box center [401, 261] width 101 height 14
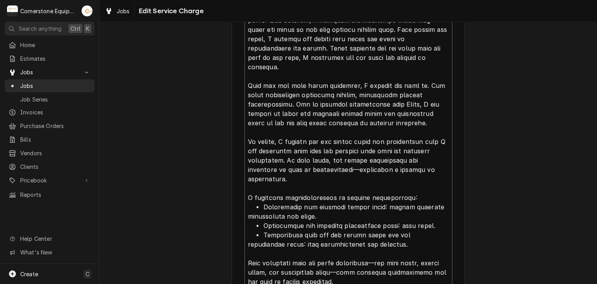
scroll to position [441, 0]
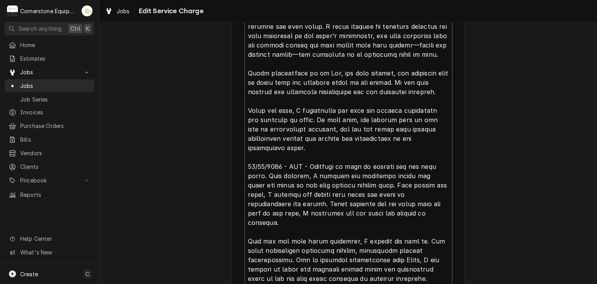
drag, startPoint x: 320, startPoint y: 211, endPoint x: 307, endPoint y: 157, distance: 55.2
click at [307, 157] on textarea "Service Summary" at bounding box center [349, 213] width 208 height 632
paste textarea "Upon return to the site, I installed the new main board by removing all necessa…"
type textarea "x"
type textarea "07/22/2025 - MDP - Upon arrival, I observed that the display on the ice cream s…"
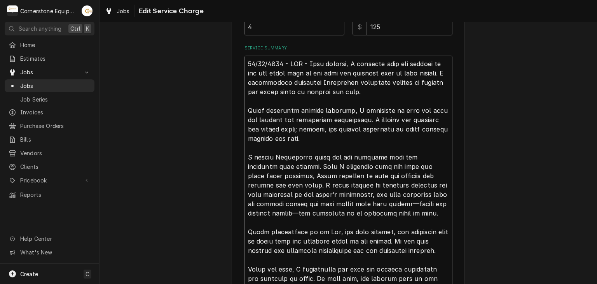
scroll to position [437, 0]
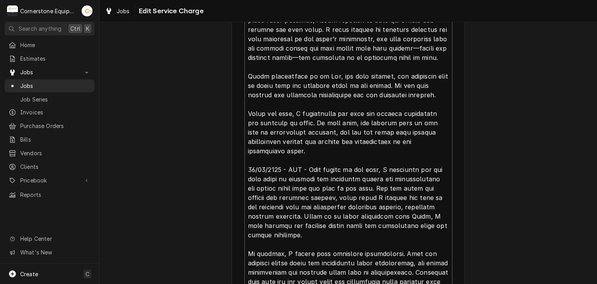
drag, startPoint x: 374, startPoint y: 157, endPoint x: 308, endPoint y: 154, distance: 66.2
click at [308, 154] on textarea "Service Summary" at bounding box center [349, 137] width 208 height 474
click at [308, 160] on textarea "Service Summary" at bounding box center [349, 137] width 208 height 474
drag, startPoint x: 308, startPoint y: 160, endPoint x: 366, endPoint y: 160, distance: 58.3
click at [366, 160] on textarea "Service Summary" at bounding box center [349, 137] width 208 height 474
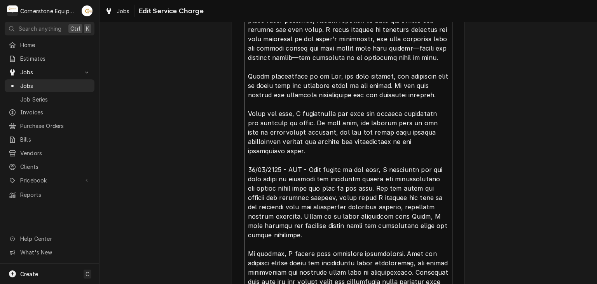
type textarea "x"
type textarea "07/22/2025 - MDP - Upon arrival, I observed that the display on the ice cream s…"
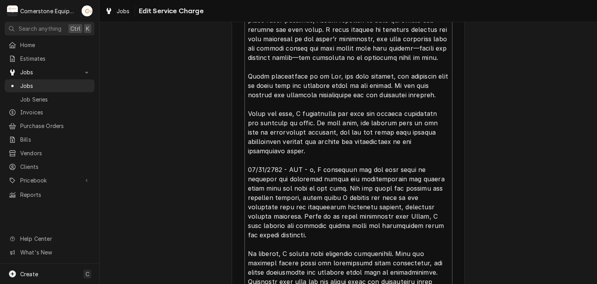
type textarea "x"
type textarea "07/22/2025 - MDP - Upon arrival, I observed that the display on the ice cream s…"
type textarea "x"
type textarea "07/22/2025 - MDP - Upon arrival, I observed that the display on the ice cream s…"
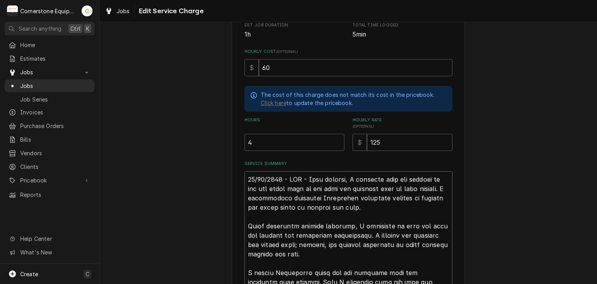
scroll to position [126, 0]
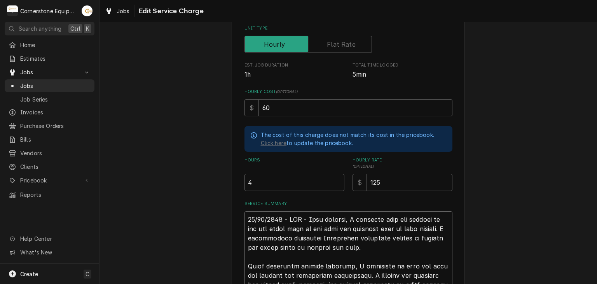
drag, startPoint x: 427, startPoint y: 131, endPoint x: 307, endPoint y: 216, distance: 146.8
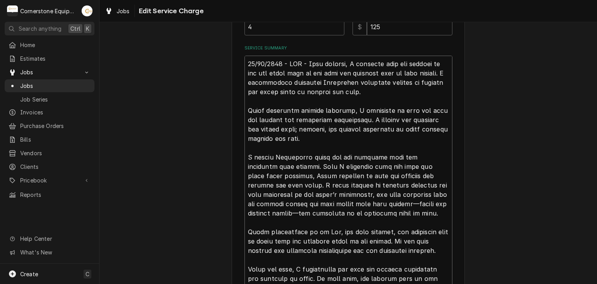
scroll to position [437, 0]
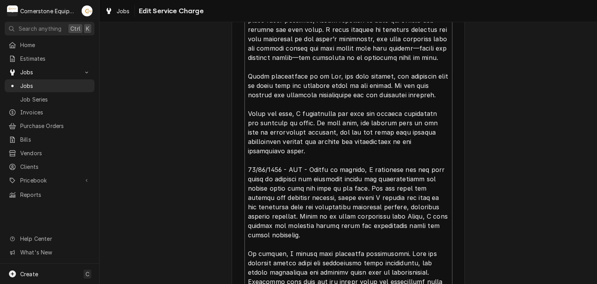
paste textarea "found the display on the ice cream side of the unit blinking with no visible te…"
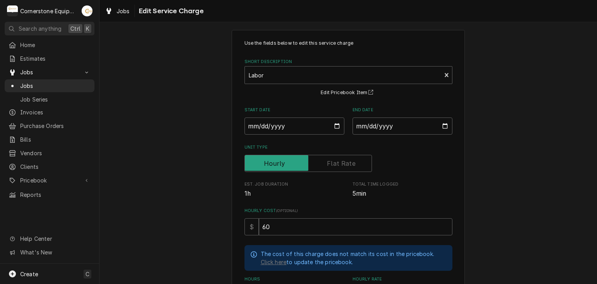
scroll to position [0, 0]
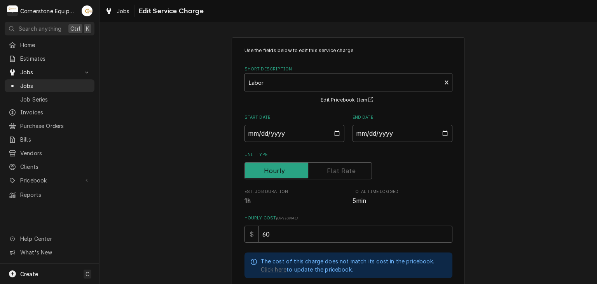
drag, startPoint x: 508, startPoint y: 111, endPoint x: 502, endPoint y: 115, distance: 7.5
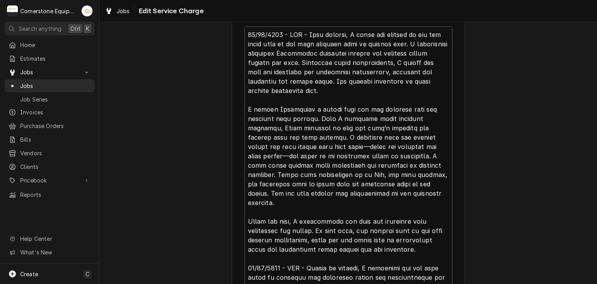
scroll to position [156, 0]
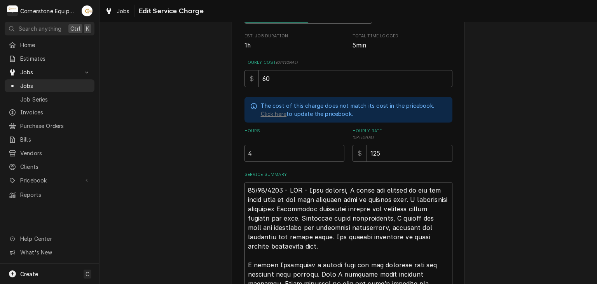
paste textarea "WO# - 23319 RMA# - 1190092235 Serial Number - IC214518 Tracking - 1ZE838E590432…"
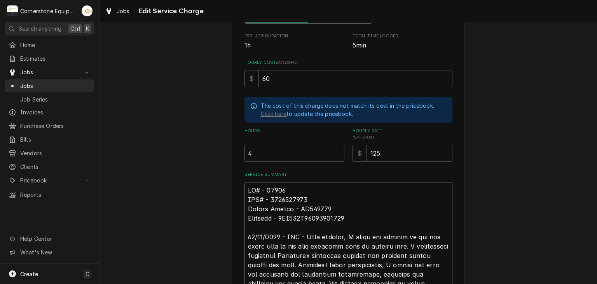
drag, startPoint x: 310, startPoint y: 197, endPoint x: 270, endPoint y: 196, distance: 40.1
drag, startPoint x: 344, startPoint y: 218, endPoint x: 285, endPoint y: 219, distance: 58.7
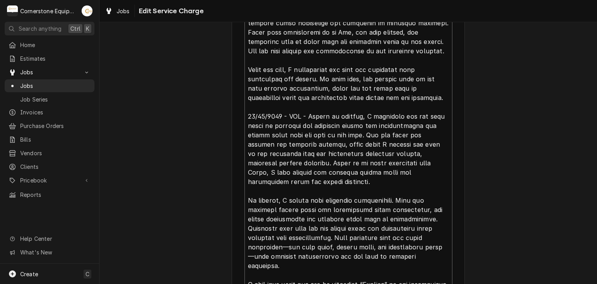
scroll to position [612, 0]
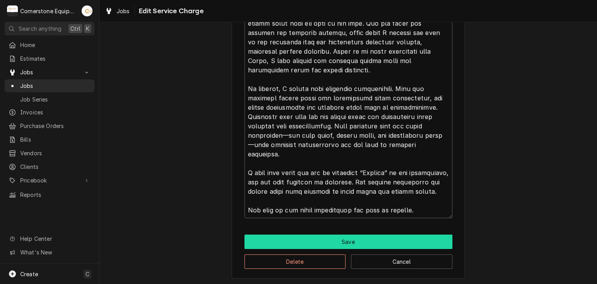
click at [421, 237] on button "Save" at bounding box center [349, 241] width 208 height 14
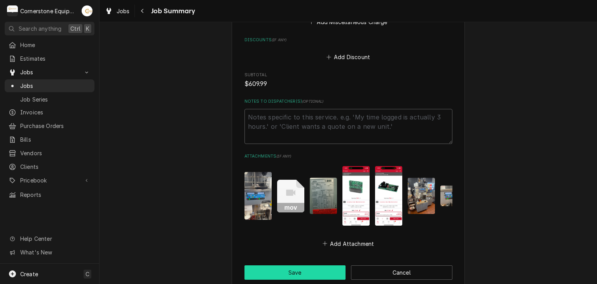
scroll to position [1100, 0]
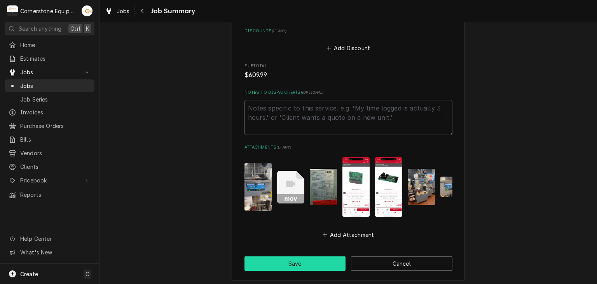
click at [304, 256] on button "Save" at bounding box center [295, 263] width 101 height 14
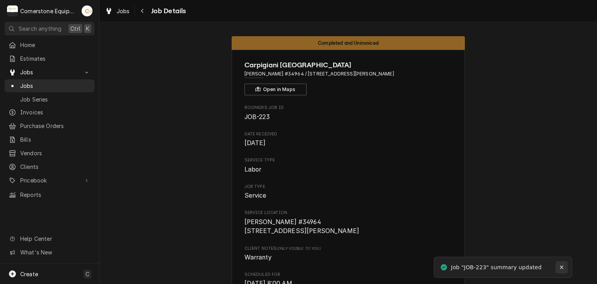
click at [560, 265] on icon "Notifications alt+T" at bounding box center [561, 266] width 5 height 5
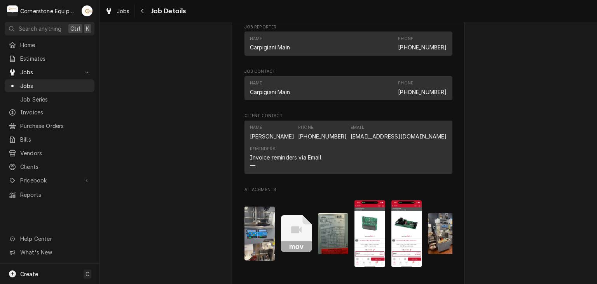
scroll to position [622, 0]
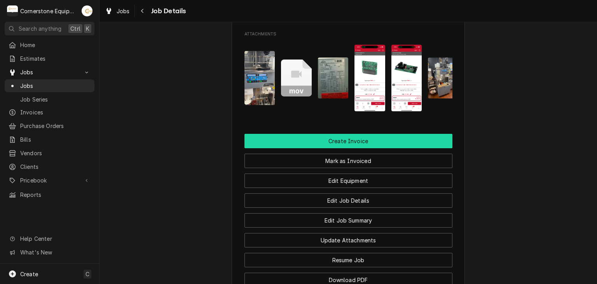
click at [425, 148] on button "Create Invoice" at bounding box center [349, 141] width 208 height 14
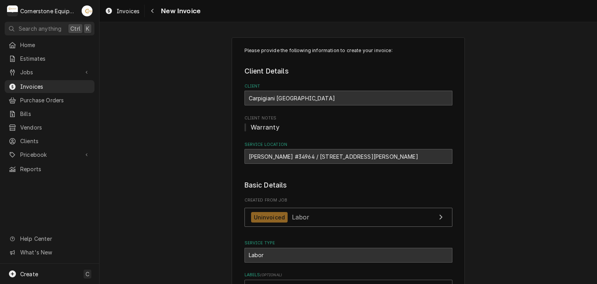
scroll to position [394, 0]
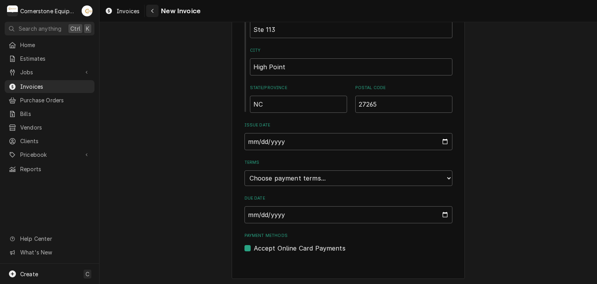
click at [154, 16] on button "Navigate back" at bounding box center [152, 11] width 12 height 12
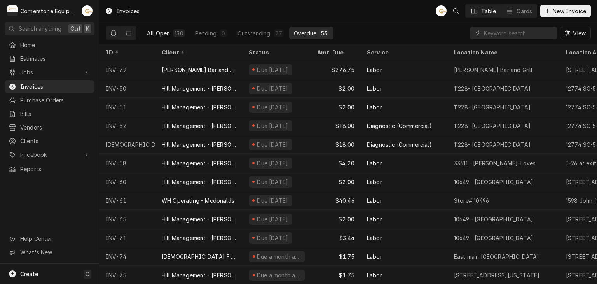
click at [156, 33] on div "All Open" at bounding box center [158, 33] width 23 height 8
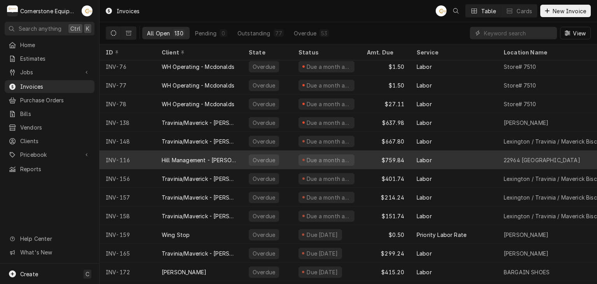
scroll to position [229, 0]
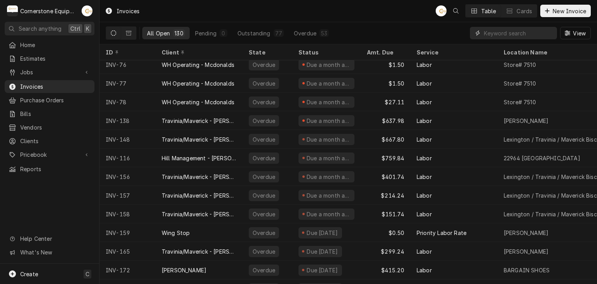
click at [531, 28] on input "Dynamic Content Wrapper" at bounding box center [518, 33] width 69 height 12
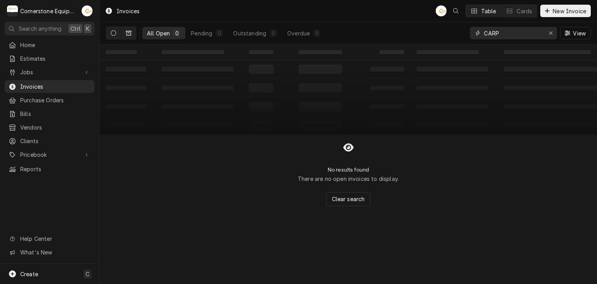
type input "CARP"
click at [130, 30] on icon "Dynamic Content Wrapper" at bounding box center [128, 32] width 5 height 5
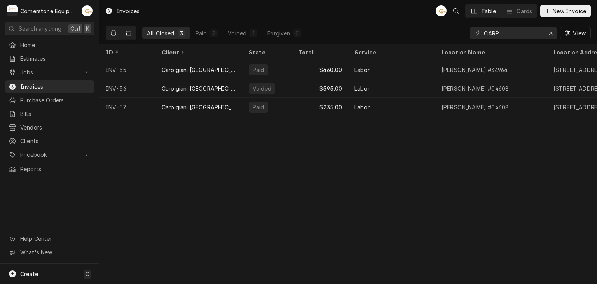
click at [109, 33] on button "Dynamic Content Wrapper" at bounding box center [113, 33] width 15 height 12
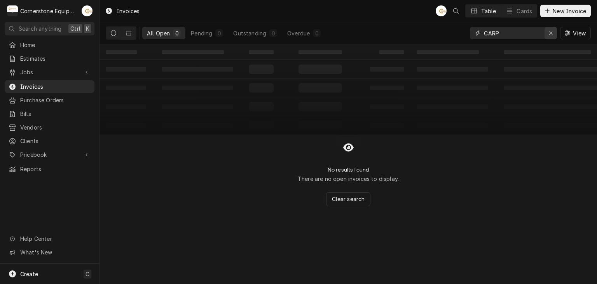
click at [551, 34] on icon "Erase input" at bounding box center [551, 32] width 4 height 5
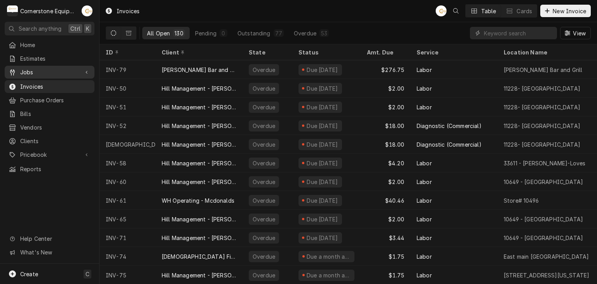
click at [28, 68] on span "Jobs" at bounding box center [49, 72] width 59 height 8
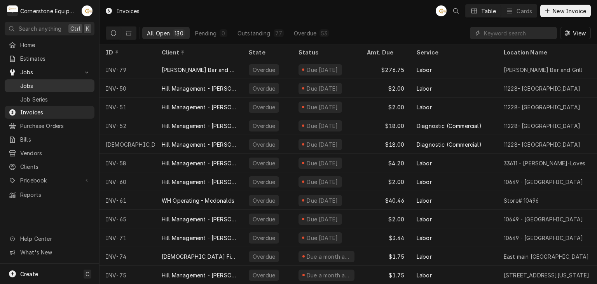
click at [28, 83] on span "Jobs" at bounding box center [55, 86] width 70 height 8
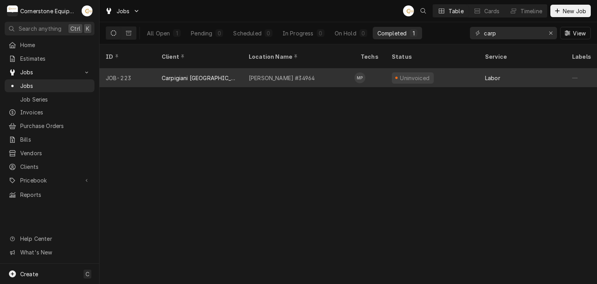
click at [372, 72] on td "MP" at bounding box center [370, 77] width 31 height 19
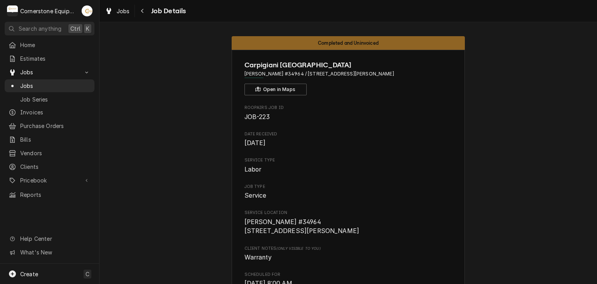
scroll to position [765, 0]
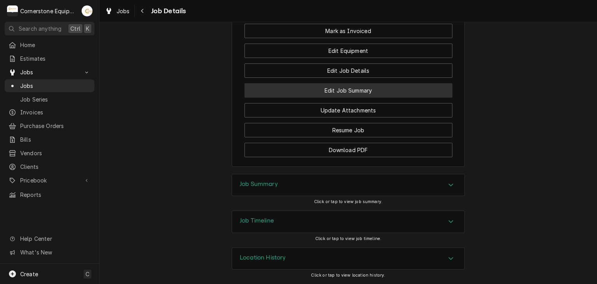
click at [361, 95] on button "Edit Job Summary" at bounding box center [349, 90] width 208 height 14
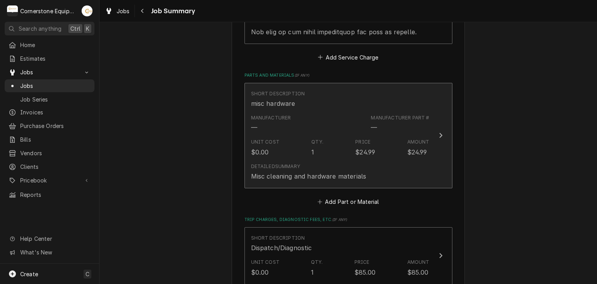
click at [358, 111] on div "Manufacturer — Manufacturer Part # —" at bounding box center [340, 123] width 178 height 24
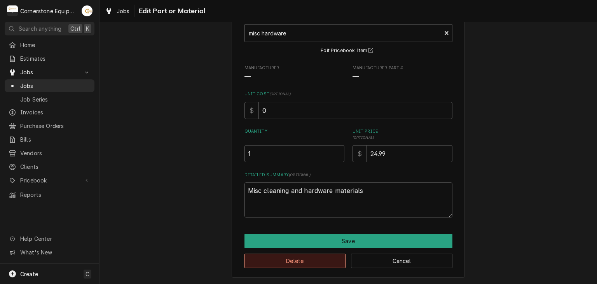
click at [299, 264] on button "Delete" at bounding box center [295, 261] width 101 height 14
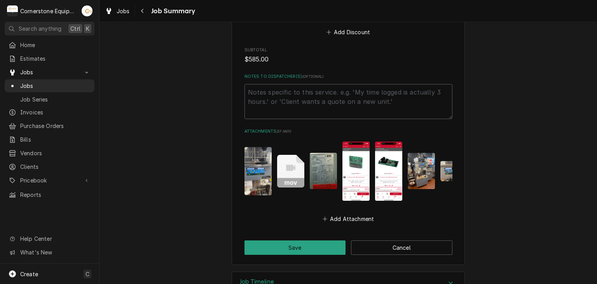
scroll to position [1018, 0]
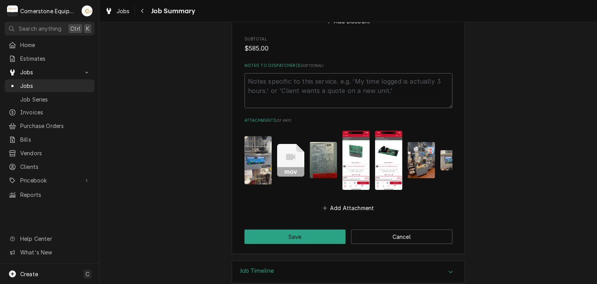
click at [292, 229] on button "Save" at bounding box center [295, 236] width 101 height 14
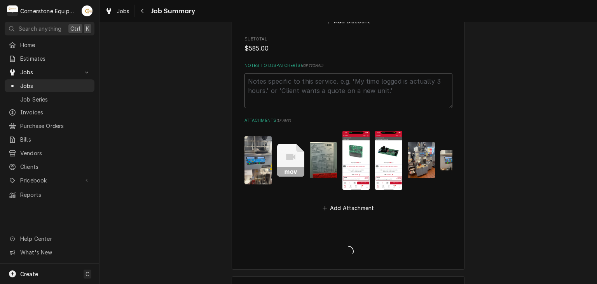
type textarea "x"
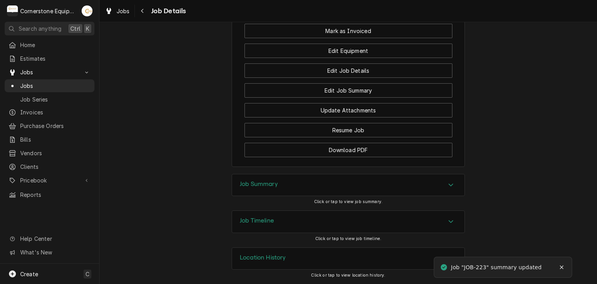
scroll to position [765, 0]
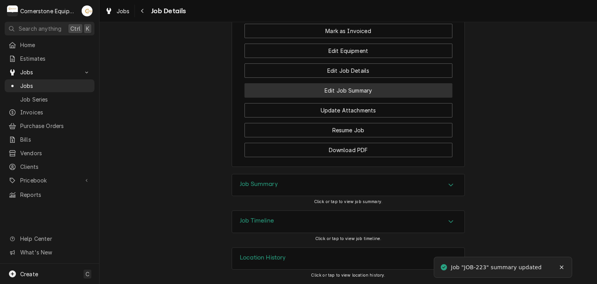
click at [368, 93] on button "Edit Job Summary" at bounding box center [349, 90] width 208 height 14
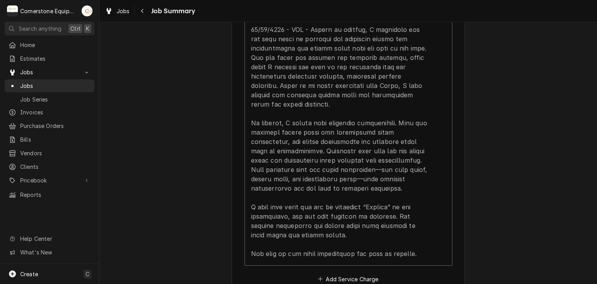
scroll to position [778, 0]
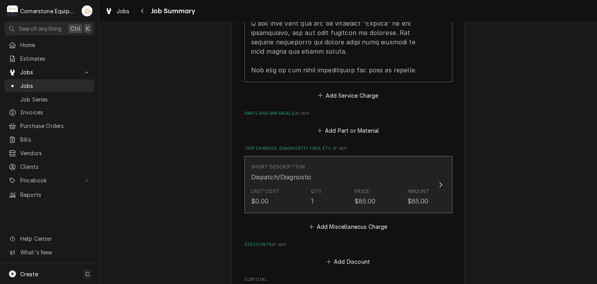
click at [355, 196] on div "$85.00" at bounding box center [365, 200] width 21 height 9
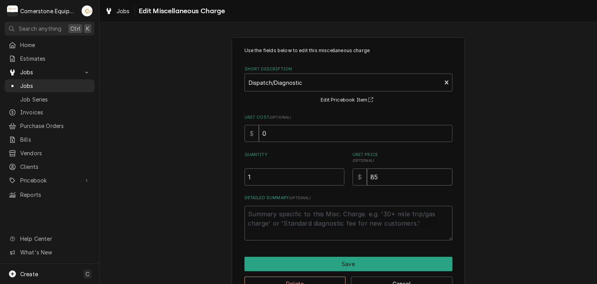
click at [385, 174] on input "85" at bounding box center [410, 176] width 86 height 17
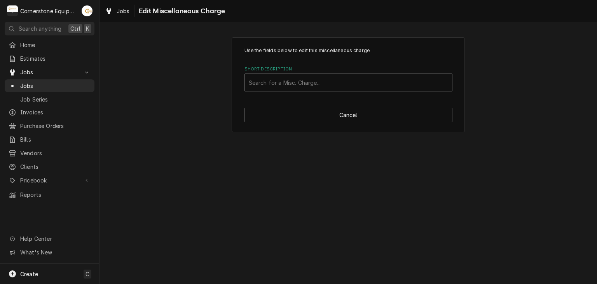
click at [370, 90] on div "Search for a Misc. Charge..." at bounding box center [348, 82] width 207 height 17
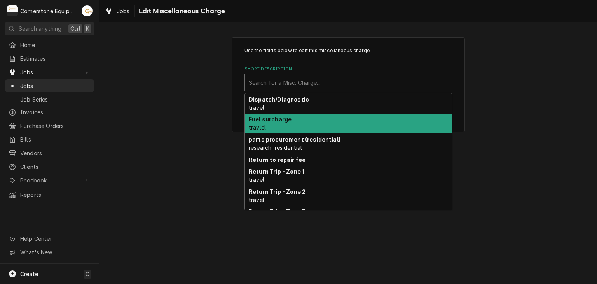
click at [328, 114] on div "Fuel surcharge travlel" at bounding box center [348, 124] width 207 height 20
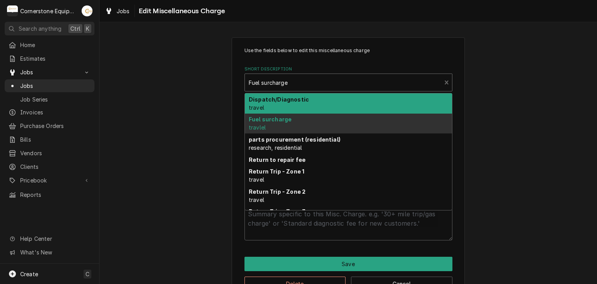
click at [336, 81] on div "Short Description" at bounding box center [343, 82] width 189 height 14
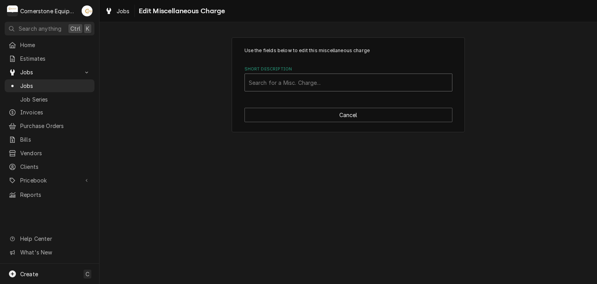
click at [389, 86] on div "Short Description" at bounding box center [348, 82] width 199 height 14
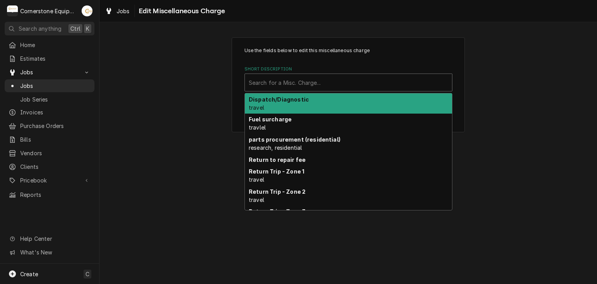
click at [344, 108] on div "Dispatch/Diagnostic travel" at bounding box center [348, 103] width 207 height 20
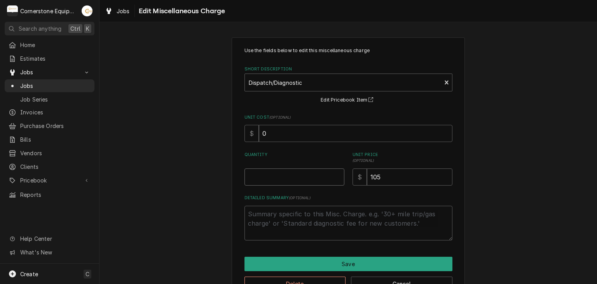
click at [312, 183] on div "Use the fields below to edit this miscellaneous charge Short Description Dispat…" at bounding box center [349, 143] width 208 height 193
click at [313, 175] on input "Quantity" at bounding box center [295, 176] width 100 height 17
type textarea "x"
type input "1"
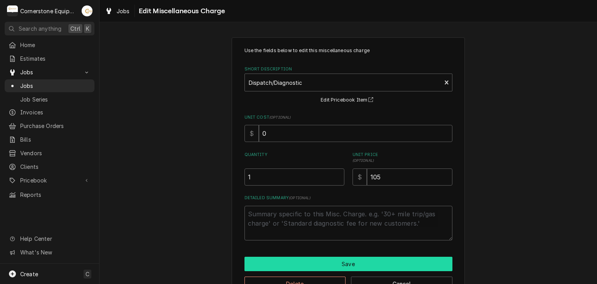
click at [330, 256] on div "Use the fields below to edit this miscellaneous charge Short Description Dispat…" at bounding box center [348, 169] width 233 height 264
click at [334, 261] on button "Save" at bounding box center [349, 264] width 208 height 14
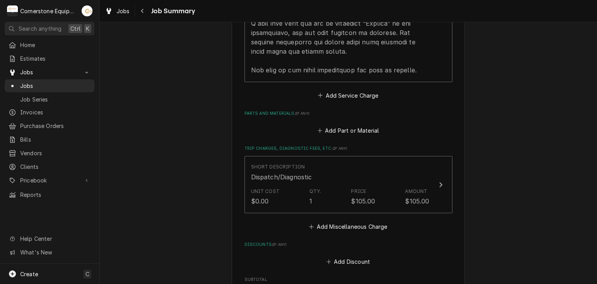
click at [316, 201] on div "Short Description Dispatch/Diagnostic Unit Cost $0.00 Qty. 1 Price $105.00 Amou…" at bounding box center [349, 194] width 208 height 76
click at [319, 221] on button "Add Miscellaneous Charge" at bounding box center [348, 226] width 81 height 11
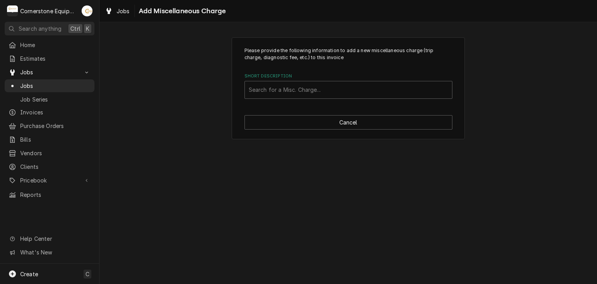
click at [362, 112] on div "Please provide the following information to add a new miscellaneous charge (tri…" at bounding box center [348, 88] width 233 height 102
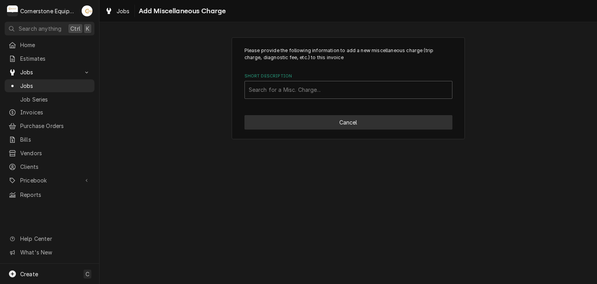
click at [362, 122] on button "Cancel" at bounding box center [349, 122] width 208 height 14
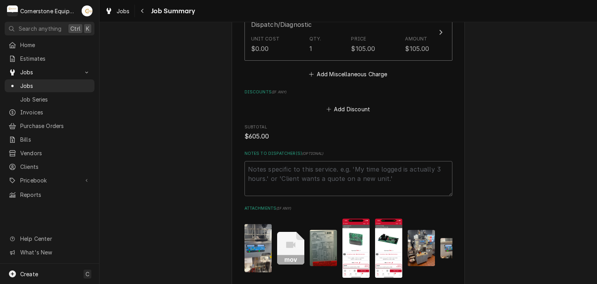
scroll to position [1018, 0]
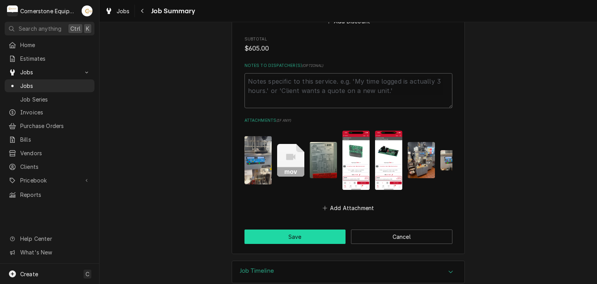
click at [320, 229] on button "Save" at bounding box center [295, 236] width 101 height 14
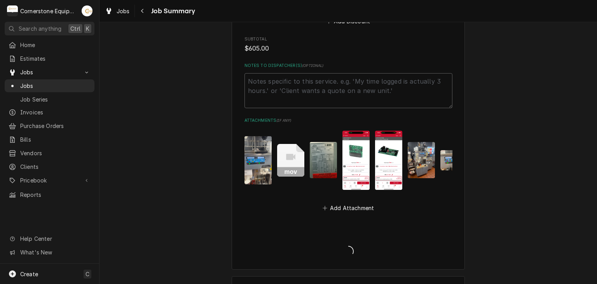
type textarea "x"
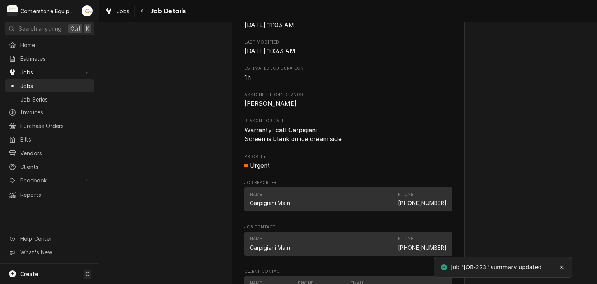
scroll to position [765, 0]
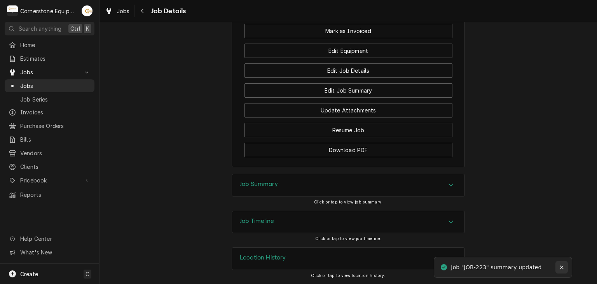
click at [567, 265] on button "Notifications alt+T" at bounding box center [562, 267] width 12 height 12
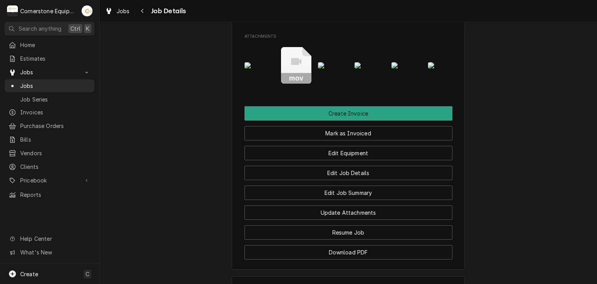
scroll to position [622, 0]
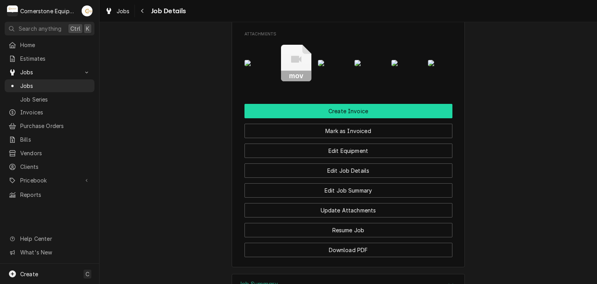
click at [384, 118] on button "Create Invoice" at bounding box center [349, 111] width 208 height 14
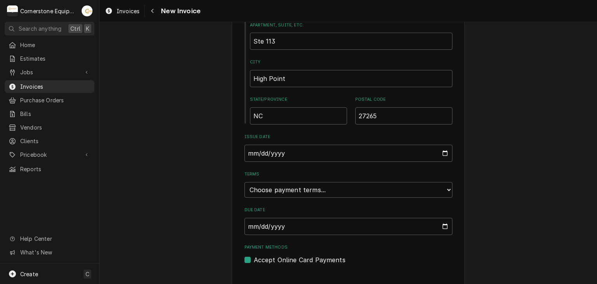
scroll to position [394, 0]
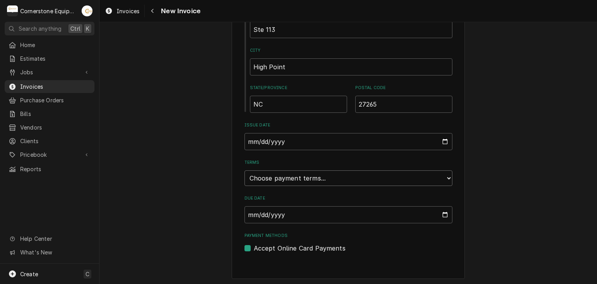
click at [370, 170] on select "Choose payment terms... Same Day Net 7 Net 14 Net 21 Net 30 Net 45 Net 60 Net 90" at bounding box center [349, 178] width 208 height 16
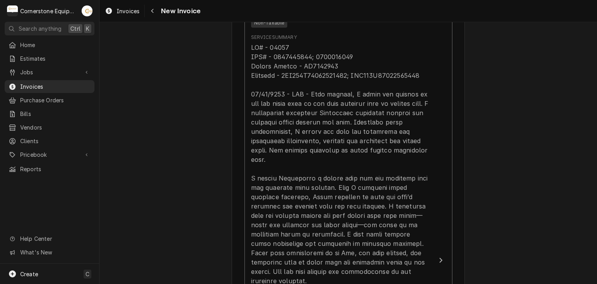
scroll to position [705, 0]
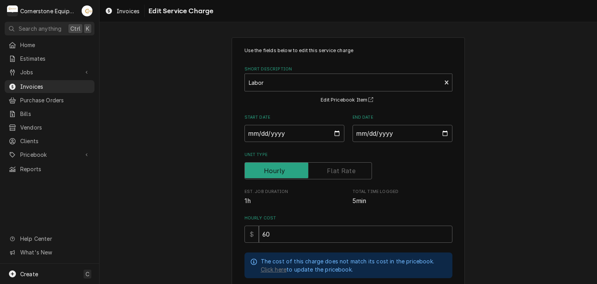
scroll to position [156, 0]
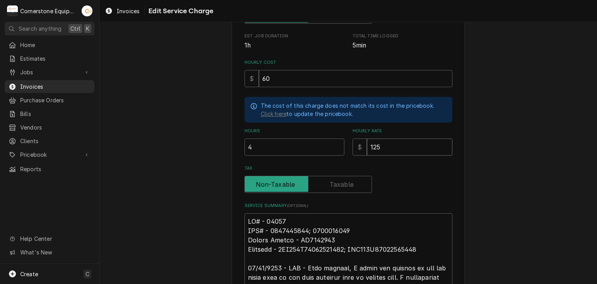
click at [384, 147] on input "125" at bounding box center [410, 146] width 86 height 17
type textarea "x"
type input "12"
type textarea "x"
type input "1"
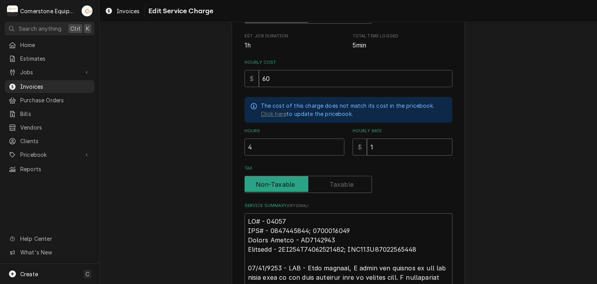
type textarea "x"
type input "135"
type textarea "x"
type input "135"
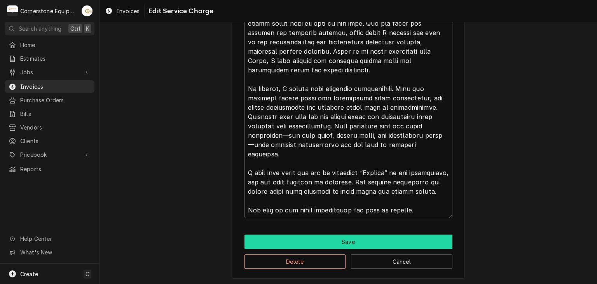
click at [302, 234] on button "Save" at bounding box center [349, 241] width 208 height 14
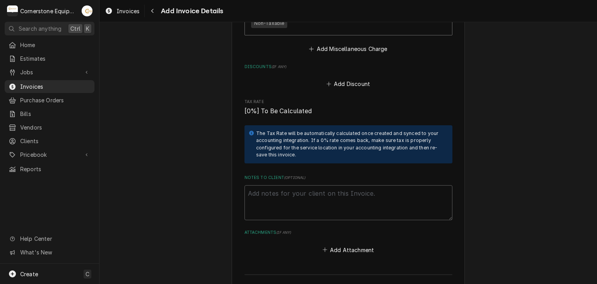
scroll to position [1588, 0]
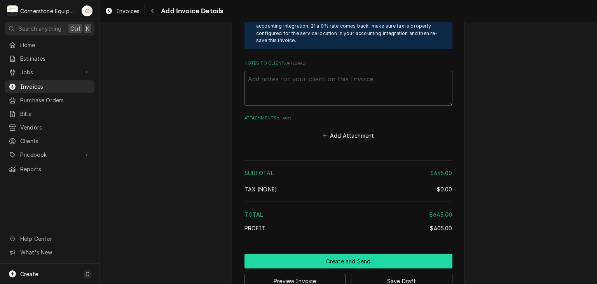
click at [319, 254] on button "Create and Send" at bounding box center [349, 261] width 208 height 14
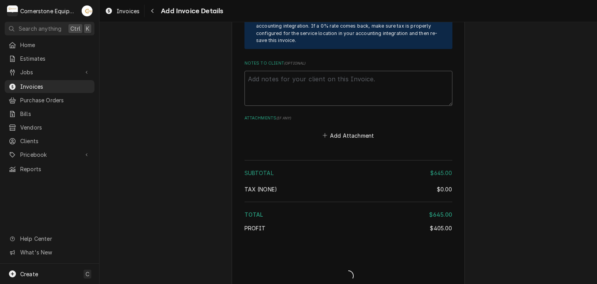
scroll to position [1584, 0]
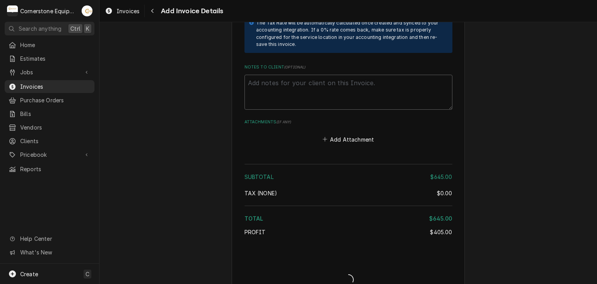
type textarea "x"
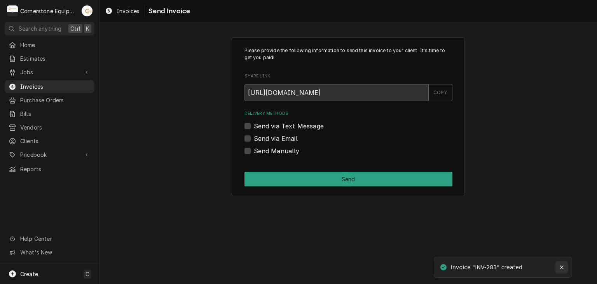
click at [563, 264] on div "Notifications alt+T" at bounding box center [562, 267] width 8 height 8
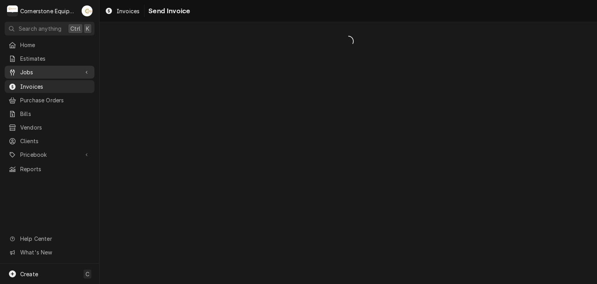
click at [57, 69] on span "Jobs" at bounding box center [49, 72] width 59 height 8
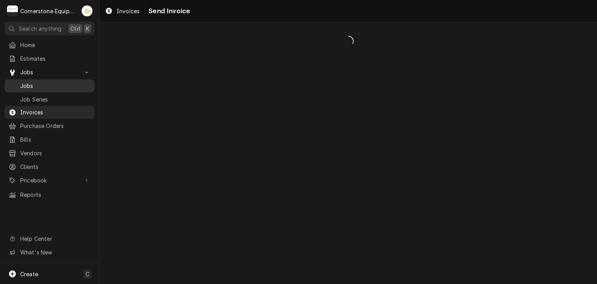
click at [66, 85] on span "Jobs" at bounding box center [55, 86] width 70 height 8
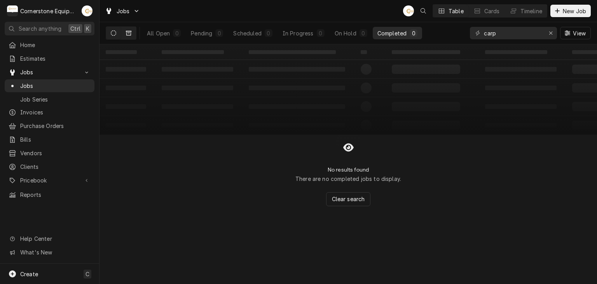
click at [131, 32] on button "Dynamic Content Wrapper" at bounding box center [128, 33] width 15 height 12
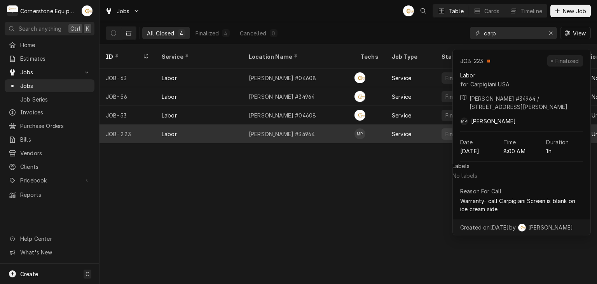
click at [294, 129] on div "[PERSON_NAME] #34964" at bounding box center [299, 133] width 112 height 19
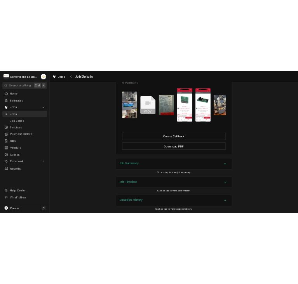
scroll to position [534, 0]
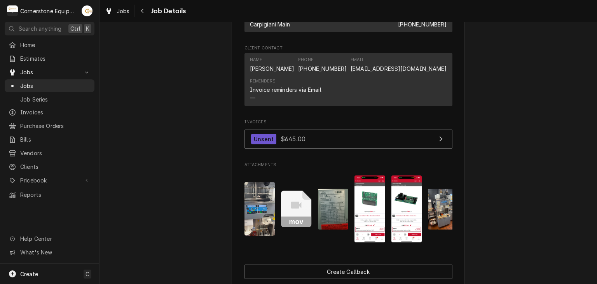
click at [260, 216] on img "Attachments" at bounding box center [260, 209] width 31 height 54
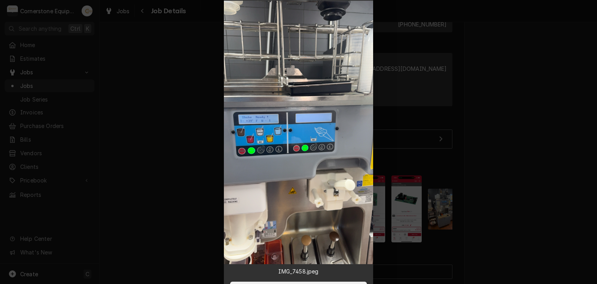
click at [539, 88] on div at bounding box center [298, 142] width 597 height 284
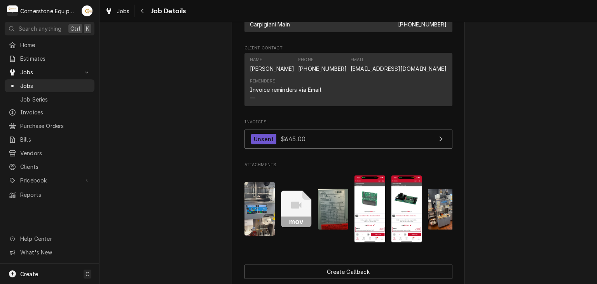
click at [294, 208] on icon "Attachments" at bounding box center [296, 204] width 10 height 7
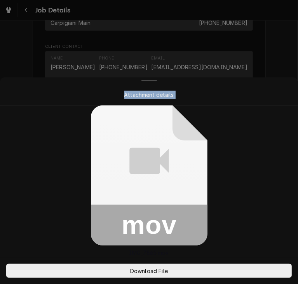
drag, startPoint x: 122, startPoint y: 184, endPoint x: 457, endPoint y: 158, distance: 335.8
click at [298, 158] on html "Job Details Completed and Invoiced Carpigiani USA McDonald’s #34964 / 890 N Mai…" at bounding box center [149, 142] width 298 height 284
drag, startPoint x: 182, startPoint y: 145, endPoint x: 435, endPoint y: 77, distance: 261.7
click at [298, 77] on html "Job Details Completed and Invoiced Carpigiani USA McDonald’s #34964 / 890 N Mai…" at bounding box center [149, 142] width 298 height 284
drag, startPoint x: 163, startPoint y: 213, endPoint x: 475, endPoint y: 101, distance: 330.8
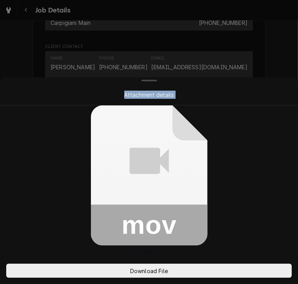
click at [298, 101] on html "Job Details Completed and Invoiced Carpigiani USA McDonald’s #34964 / 890 N Mai…" at bounding box center [149, 142] width 298 height 284
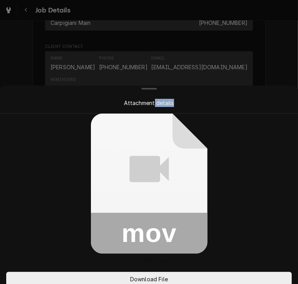
drag, startPoint x: 156, startPoint y: 98, endPoint x: 202, endPoint y: 96, distance: 46.7
click at [204, 99] on div "Attachment details" at bounding box center [149, 103] width 267 height 8
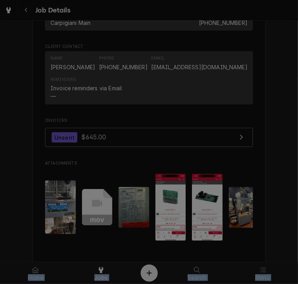
drag, startPoint x: 204, startPoint y: 99, endPoint x: 204, endPoint y: 302, distance: 203.0
click at [204, 283] on html "Job Details Completed and Invoiced Carpigiani USA McDonald’s #34964 / 890 N Mai…" at bounding box center [149, 142] width 298 height 284
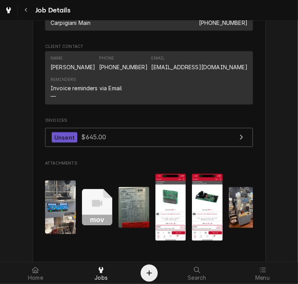
drag, startPoint x: 107, startPoint y: 213, endPoint x: 440, endPoint y: 114, distance: 347.5
click at [298, 114] on html "Job Details Completed and Invoiced Carpigiani USA McDonald’s #34964 / 890 N Mai…" at bounding box center [149, 142] width 298 height 284
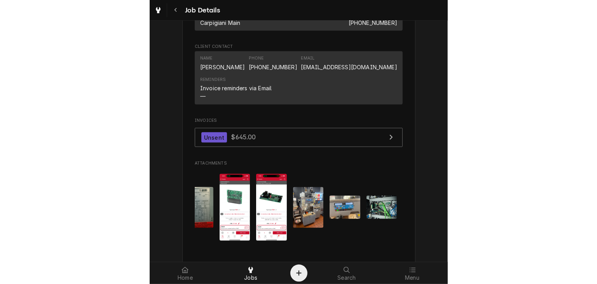
scroll to position [0, 33]
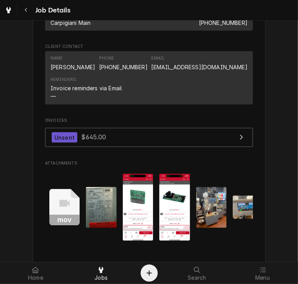
click at [73, 226] on rect "Attachments" at bounding box center [64, 220] width 31 height 11
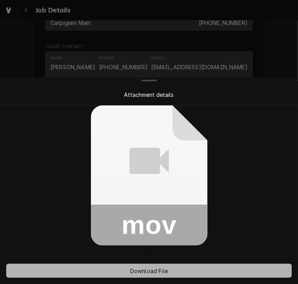
click at [170, 266] on button "Download File" at bounding box center [149, 271] width 286 height 14
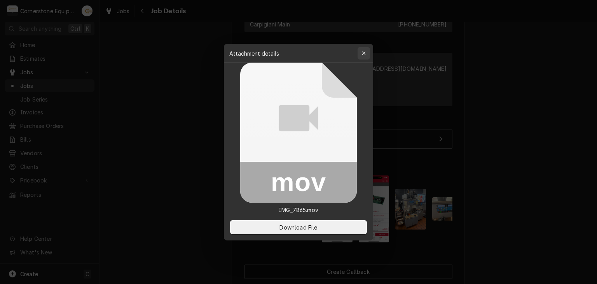
click at [360, 49] on div "button" at bounding box center [364, 53] width 8 height 8
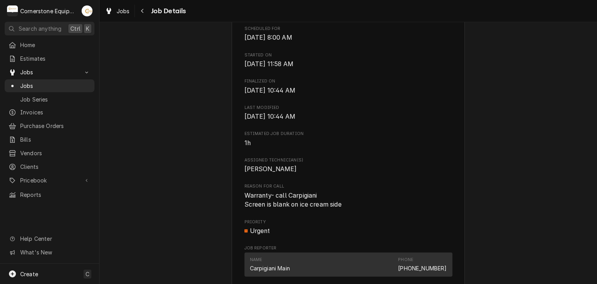
scroll to position [0, 0]
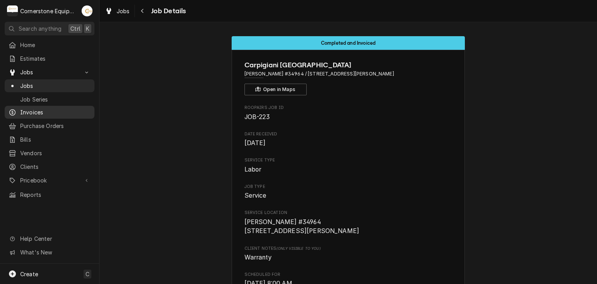
click at [70, 108] on span "Invoices" at bounding box center [55, 112] width 70 height 8
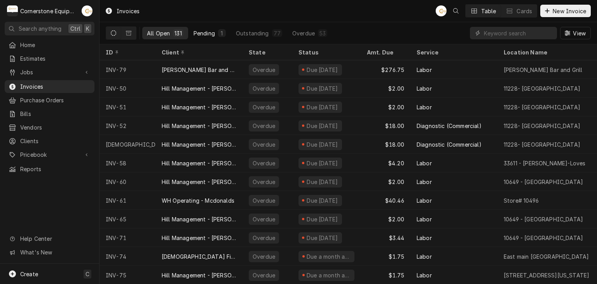
click at [216, 36] on button "Pending 1" at bounding box center [210, 33] width 42 height 12
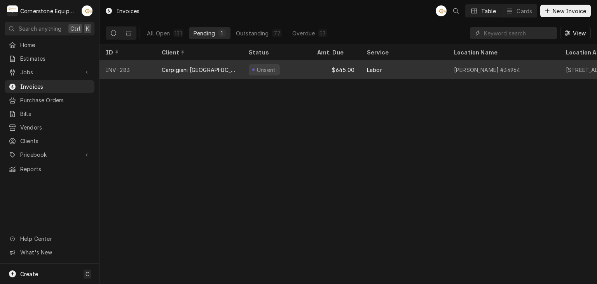
click at [246, 67] on div "Unsent" at bounding box center [277, 69] width 68 height 19
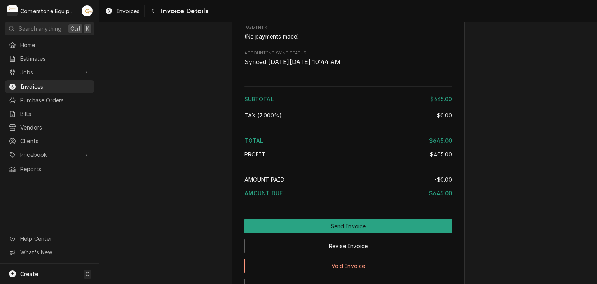
scroll to position [1182, 0]
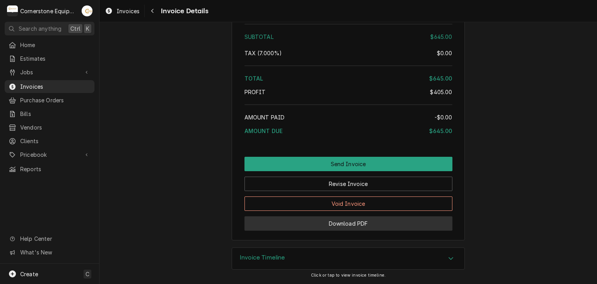
click at [351, 224] on button "Download PDF" at bounding box center [349, 223] width 208 height 14
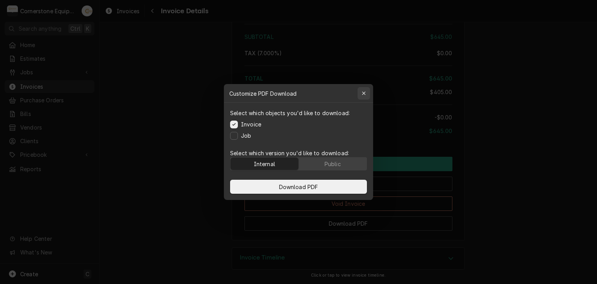
click at [360, 94] on div "button" at bounding box center [364, 93] width 8 height 8
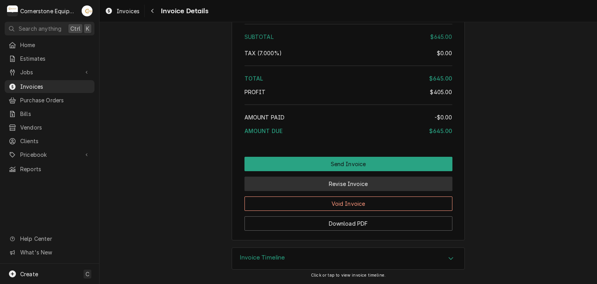
click at [400, 184] on button "Revise Invoice" at bounding box center [349, 184] width 208 height 14
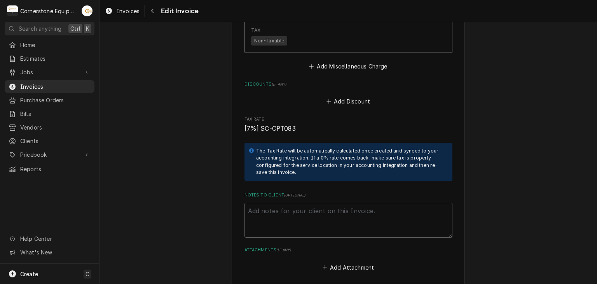
scroll to position [1604, 0]
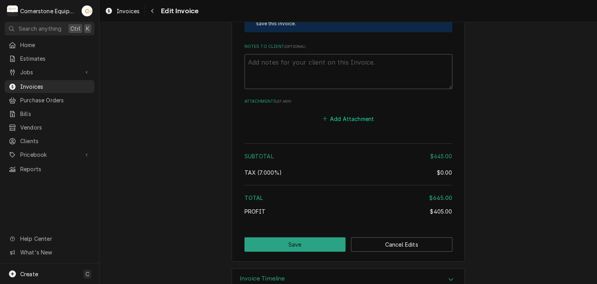
click at [342, 113] on button "Add Attachment" at bounding box center [348, 118] width 54 height 11
type textarea "x"
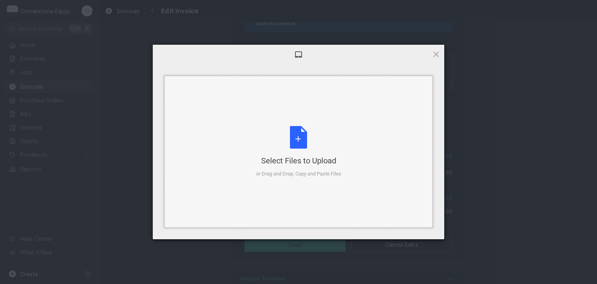
click at [286, 154] on div "Select Files to Upload or Drag and Drop, Copy and Paste Files" at bounding box center [298, 152] width 85 height 52
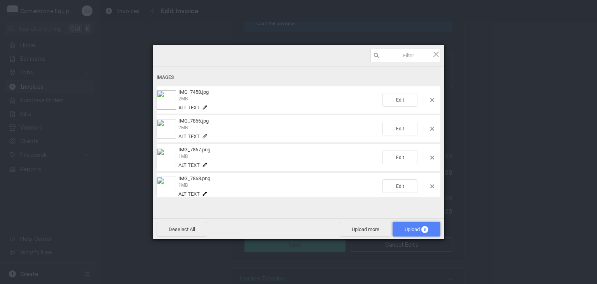
click at [424, 230] on span "8" at bounding box center [424, 229] width 7 height 7
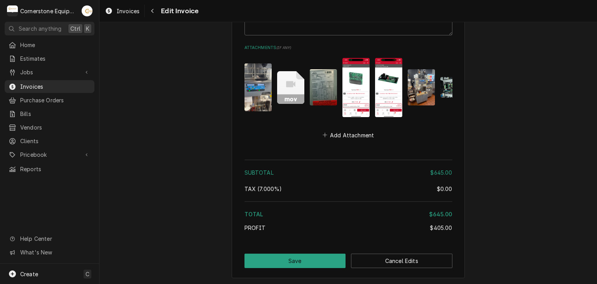
scroll to position [1680, 0]
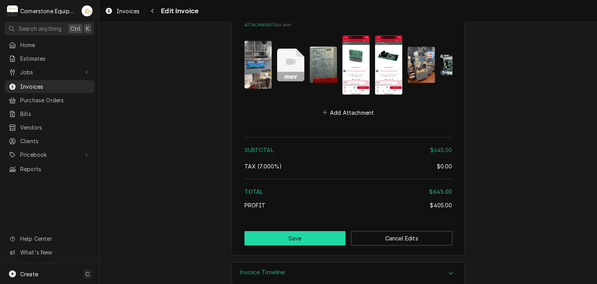
click at [308, 231] on button "Save" at bounding box center [295, 238] width 101 height 14
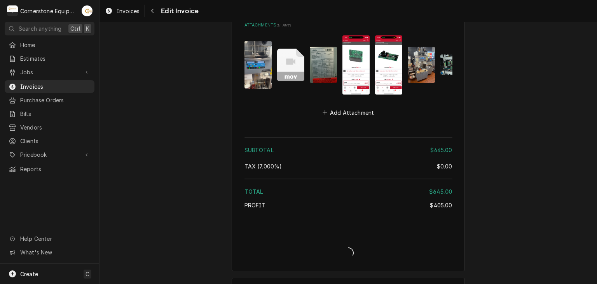
type textarea "x"
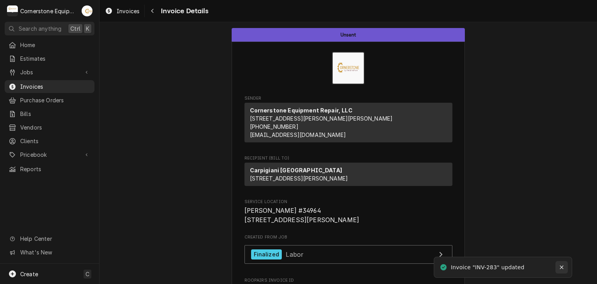
click at [560, 268] on icon "Notifications alt+T" at bounding box center [561, 266] width 5 height 5
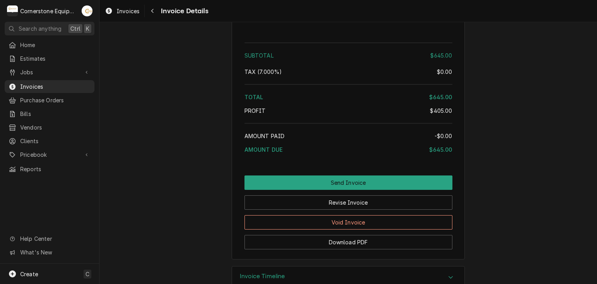
scroll to position [1285, 0]
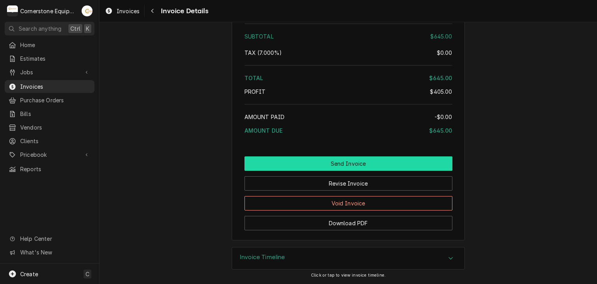
click at [348, 163] on button "Send Invoice" at bounding box center [349, 163] width 208 height 14
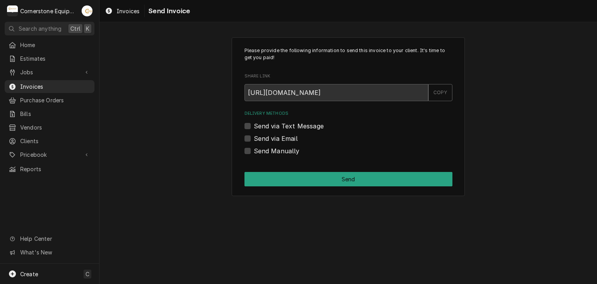
click at [280, 125] on label "Send via Text Message" at bounding box center [289, 125] width 70 height 9
click at [280, 125] on input "Send via Text Message" at bounding box center [358, 129] width 208 height 17
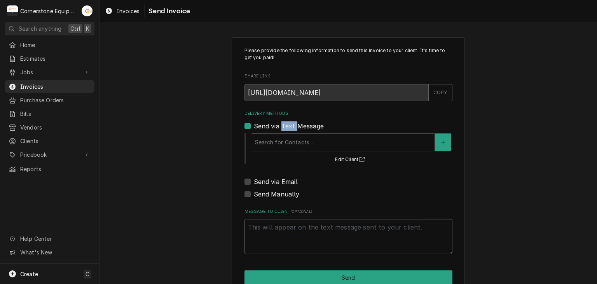
click at [280, 125] on label "Send via Text Message" at bounding box center [289, 125] width 70 height 9
click at [280, 125] on input "Send via Text Message" at bounding box center [358, 129] width 208 height 17
checkbox input "false"
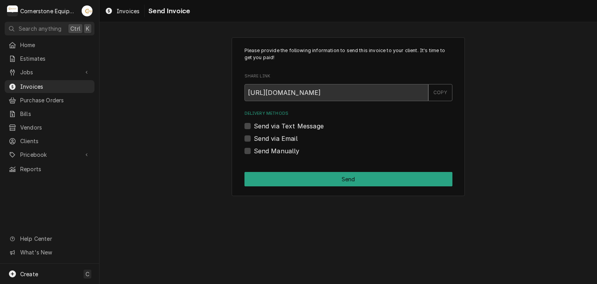
click at [275, 136] on label "Send via Email" at bounding box center [276, 138] width 44 height 9
click at [275, 136] on input "Send via Email" at bounding box center [358, 142] width 208 height 17
checkbox input "true"
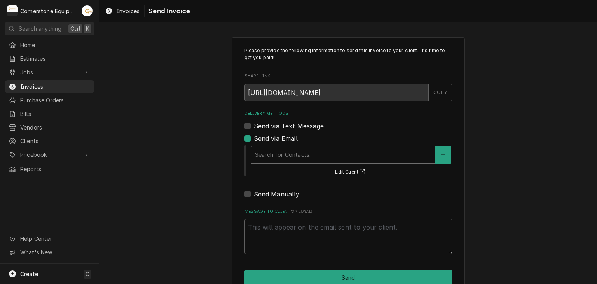
drag, startPoint x: 312, startPoint y: 166, endPoint x: 310, endPoint y: 161, distance: 6.1
click at [311, 164] on div "Search for Contacts... Edit Client" at bounding box center [351, 160] width 203 height 32
click at [310, 159] on div "Delivery Methods" at bounding box center [343, 155] width 176 height 14
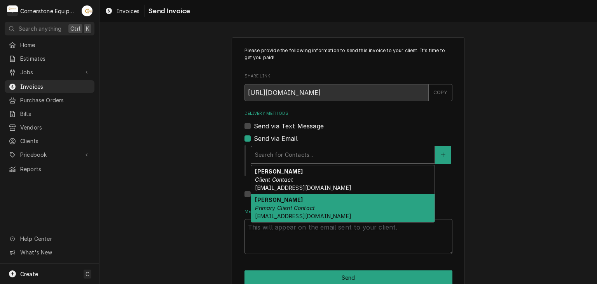
click at [323, 200] on div "Kristen Langley Primary Client Contact ap@carpigiani-usa.com" at bounding box center [343, 208] width 184 height 28
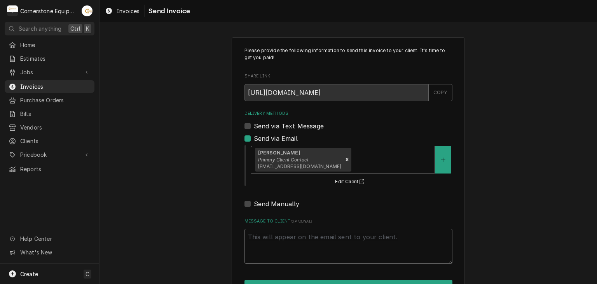
click at [311, 229] on textarea "Message to Client ( optional )" at bounding box center [349, 246] width 208 height 35
type textarea "x"
type textarea "t"
type textarea "x"
type textarea "tH"
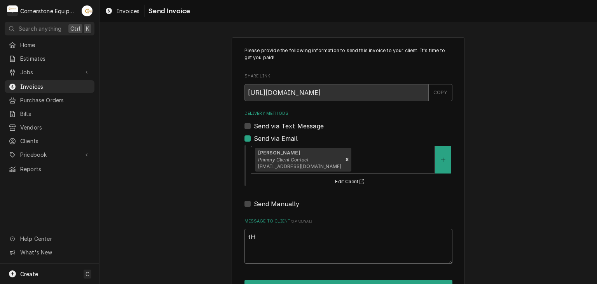
type textarea "x"
type textarea "tHA"
type textarea "x"
type textarea "tHAN"
type textarea "x"
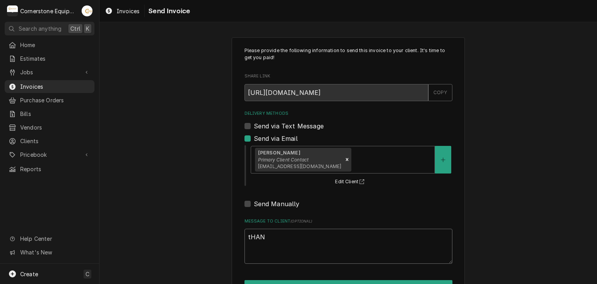
type textarea "tHANK"
type textarea "x"
type textarea "tHANK"
type textarea "x"
type textarea "tHANK"
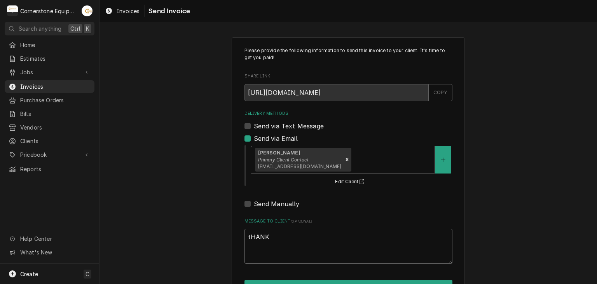
type textarea "x"
type textarea "tHANK Y"
type textarea "x"
type textarea "tHANK YO"
type textarea "x"
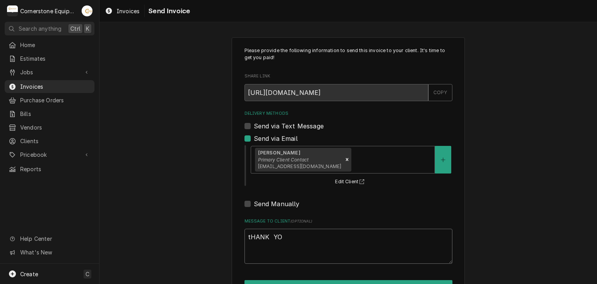
type textarea "tHANK YOU"
type textarea "x"
type textarea "tHANK YO"
type textarea "x"
type textarea "tHANK Y"
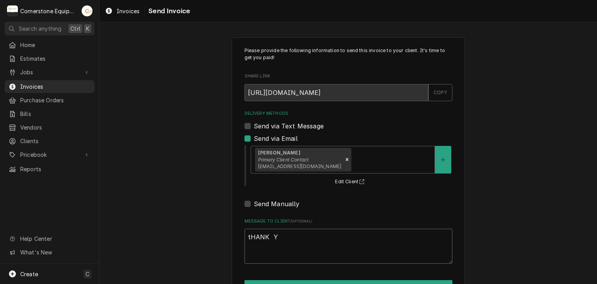
type textarea "x"
type textarea "tHANK"
type textarea "x"
type textarea "tHANK"
type textarea "x"
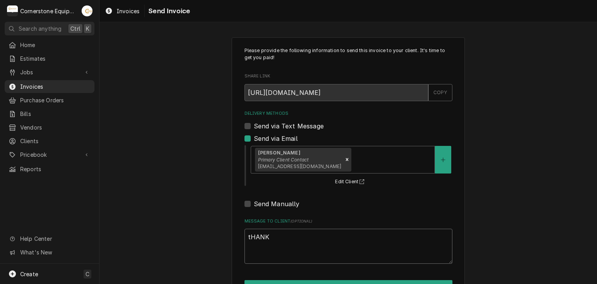
type textarea "tHANK"
type textarea "x"
type textarea "tHAN"
type textarea "x"
type textarea "tHA"
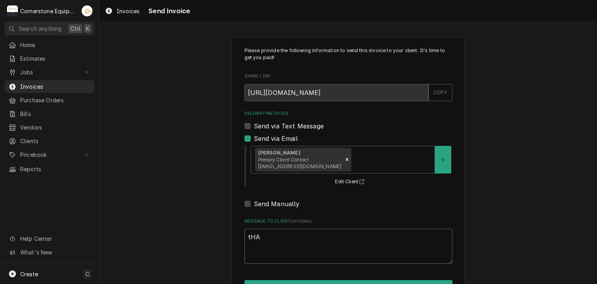
type textarea "x"
type textarea "tH"
type textarea "x"
type textarea "t"
type textarea "x"
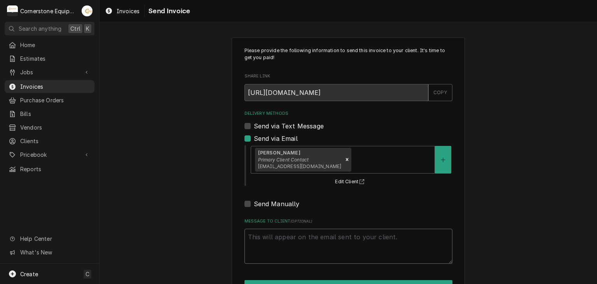
type textarea "x"
type textarea "T"
type textarea "x"
type textarea "Th"
type textarea "x"
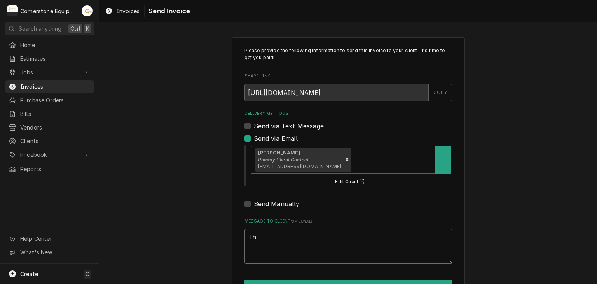
type textarea "Tha"
type textarea "x"
type textarea "Than"
type textarea "x"
type textarea "Thank"
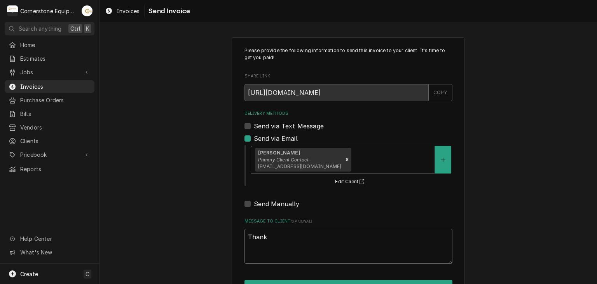
type textarea "x"
type textarea "Thank"
type textarea "x"
type textarea "Thank y"
type textarea "x"
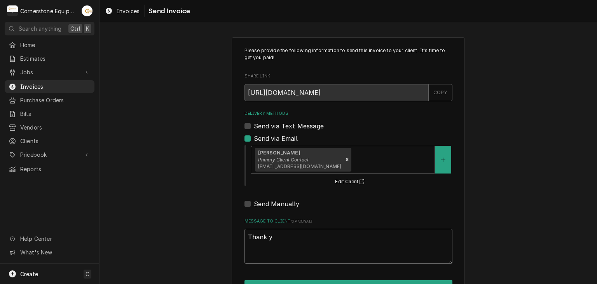
type textarea "Thank yo"
type textarea "x"
type textarea "Thank you"
type textarea "x"
type textarea "Thank you"
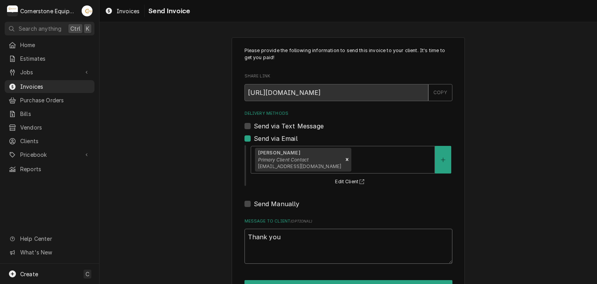
type textarea "x"
type textarea "Thank you f"
type textarea "x"
type textarea "Thank you fo"
type textarea "x"
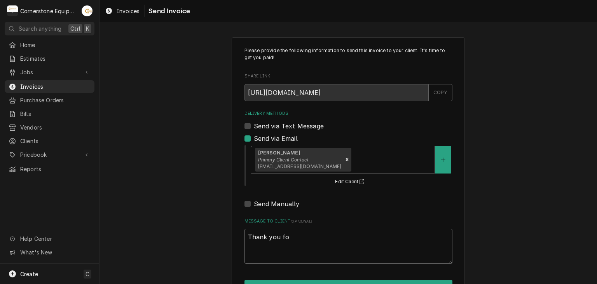
type textarea "Thank you for"
type textarea "x"
type textarea "Thank you for"
type textarea "x"
type textarea "Thank you for t"
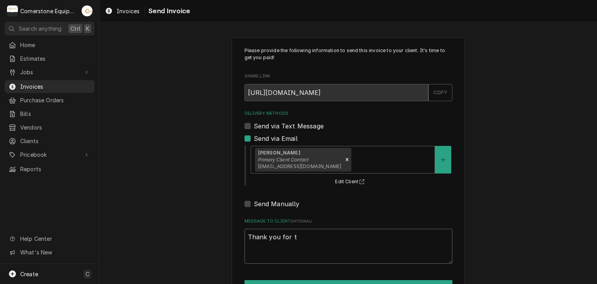
type textarea "x"
type textarea "Thank you for th"
type textarea "x"
type textarea "Thank you for the"
type textarea "x"
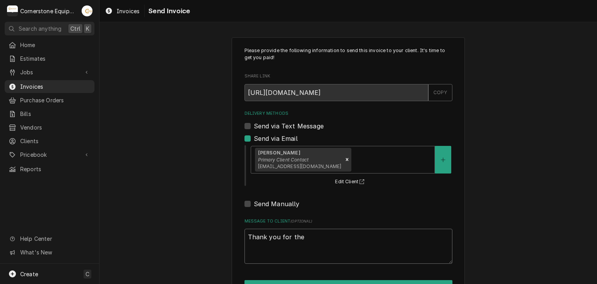
type textarea "Thank you for the"
type textarea "x"
type textarea "Thank you for the o"
type textarea "x"
type textarea "Thank you for the op"
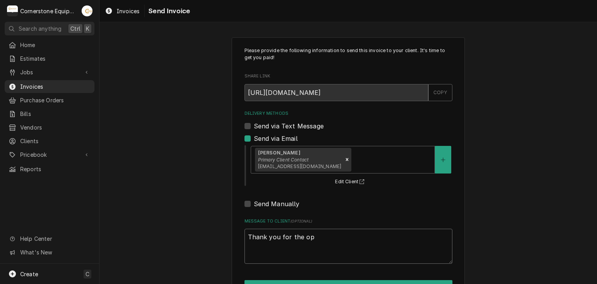
type textarea "x"
type textarea "Thank you for the opp"
type textarea "x"
type textarea "Thank you for the oppo"
type textarea "x"
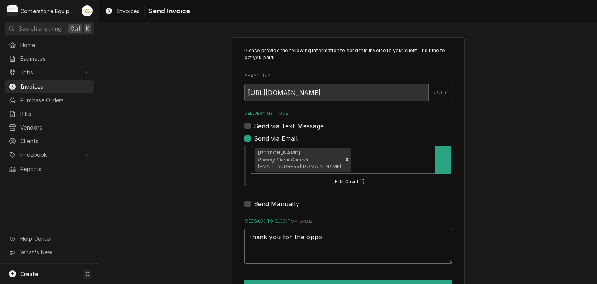
type textarea "Thank you for the oppor"
type textarea "x"
type textarea "Thank you for the opport"
type textarea "x"
type textarea "Thank you for the opportu"
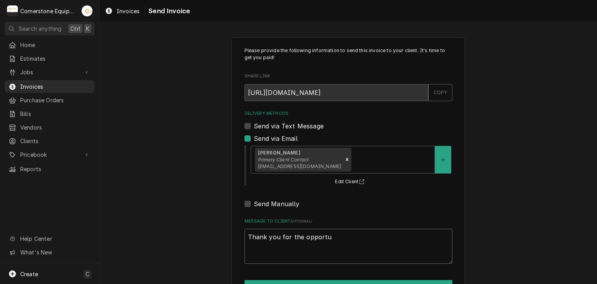
type textarea "x"
type textarea "Thank you for the opportun"
type textarea "x"
type textarea "Thank you for the opportuni"
type textarea "x"
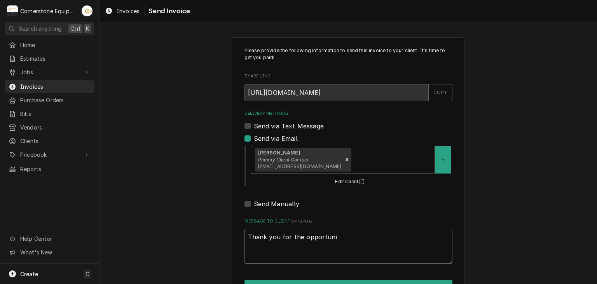
type textarea "Thank you for the opportunit"
type textarea "x"
type textarea "Thank you for the opportunity"
type textarea "x"
type textarea "Thank you for the opportunity t"
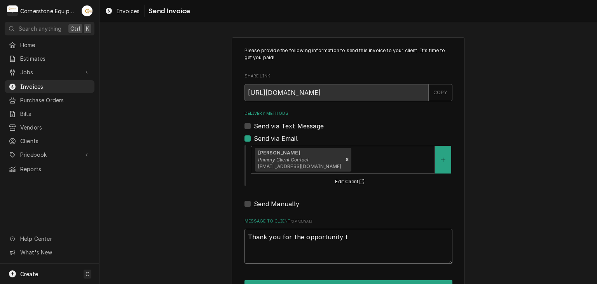
type textarea "x"
type textarea "Thank you for the opportunity to"
type textarea "x"
type textarea "Thank you for the opportunity tob"
type textarea "x"
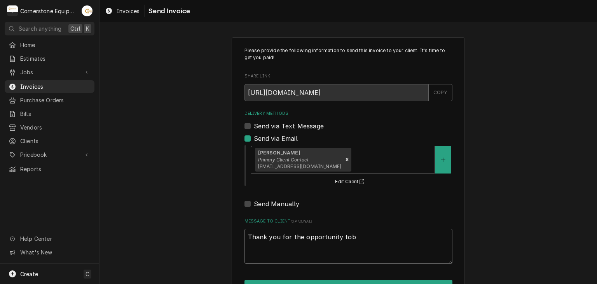
type textarea "Thank you for the opportunity tobe"
type textarea "x"
type textarea "Thank you for the opportunity tob"
type textarea "x"
type textarea "Thank you for the opportunity to"
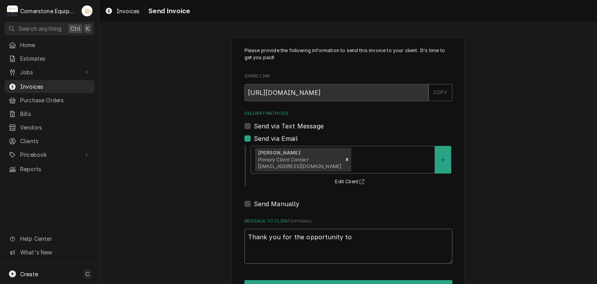
type textarea "x"
type textarea "Thank you for the opportunity to"
type textarea "x"
type textarea "Thank you for the opportunity to b"
type textarea "x"
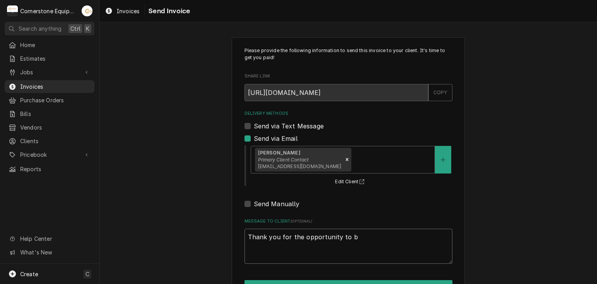
type textarea "Thank you for the opportunity to be"
type textarea "x"
type textarea "Thank you for the opportunity to be"
type textarea "x"
type textarea "Thank you for the opportunity to be o"
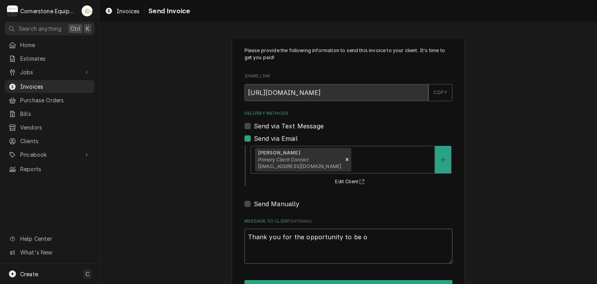
type textarea "x"
type textarea "Thank you for the opportunity to be of"
type textarea "x"
type textarea "Thank you for the opportunity to be of"
type textarea "x"
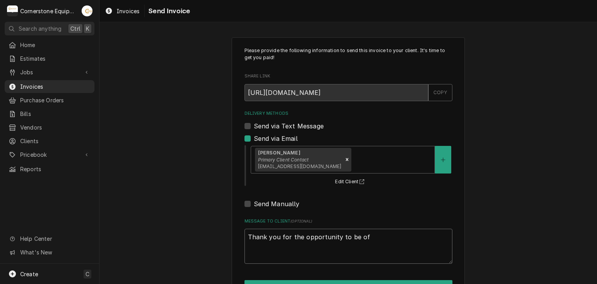
type textarea "Thank you for the opportunity to be of s"
type textarea "x"
type textarea "Thank you for the opportunity to be of se"
type textarea "x"
type textarea "Thank you for the opportunity to be of ser"
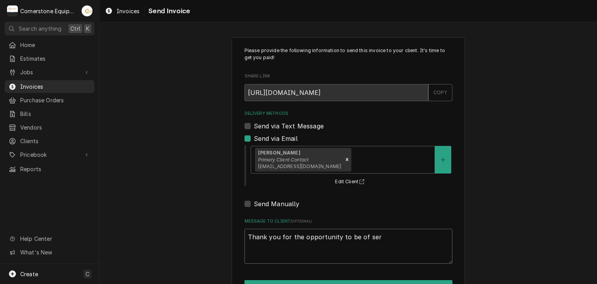
type textarea "x"
type textarea "Thank you for the opportunity to be of serv"
type textarea "x"
type textarea "Thank you for the opportunity to be of servi"
type textarea "x"
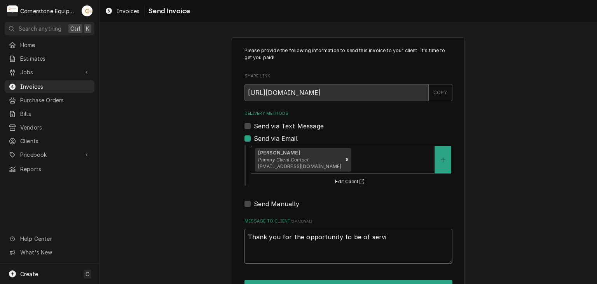
type textarea "Thank you for the opportunity to be of servic"
type textarea "x"
type textarea "Thank you for the opportunity to be of service"
type textarea "x"
type textarea "Thank you for the opportunity to be of service!"
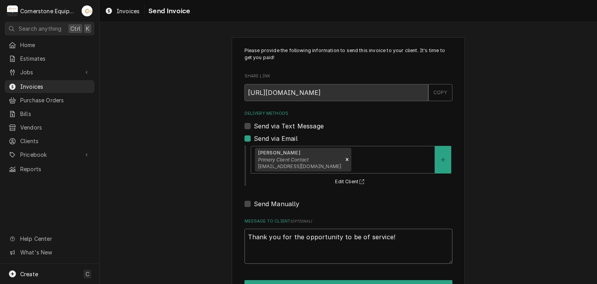
type textarea "x"
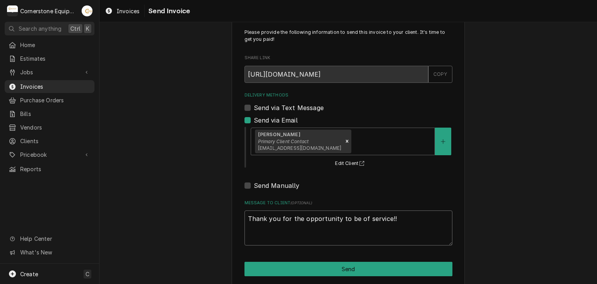
scroll to position [26, 0]
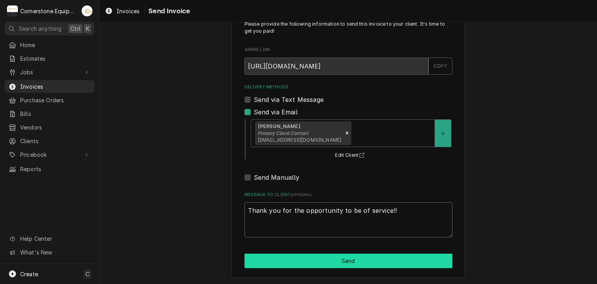
type textarea "Thank you for the opportunity to be of service!!"
click at [331, 258] on button "Send" at bounding box center [349, 261] width 208 height 14
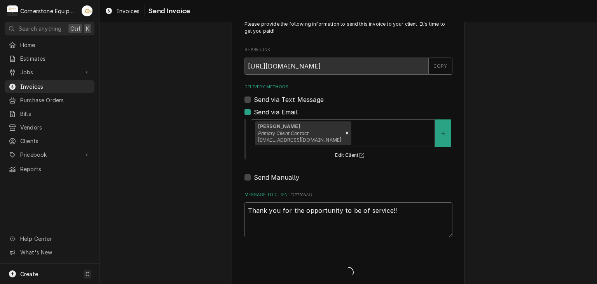
type textarea "x"
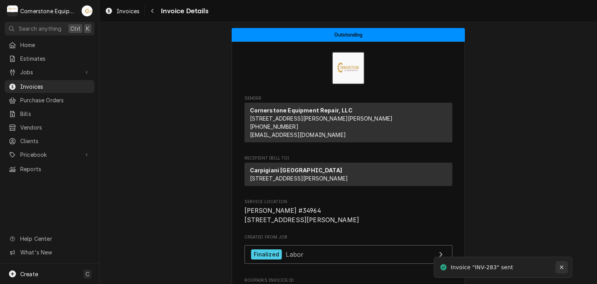
click at [558, 268] on div "Notifications alt+T" at bounding box center [562, 267] width 8 height 8
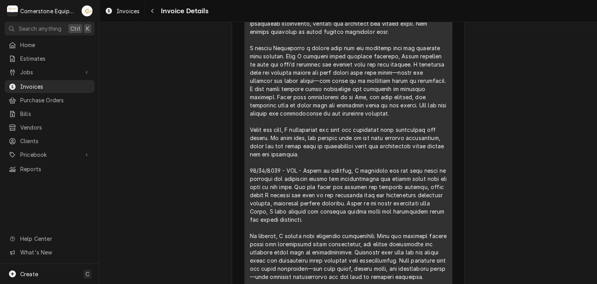
scroll to position [1311, 0]
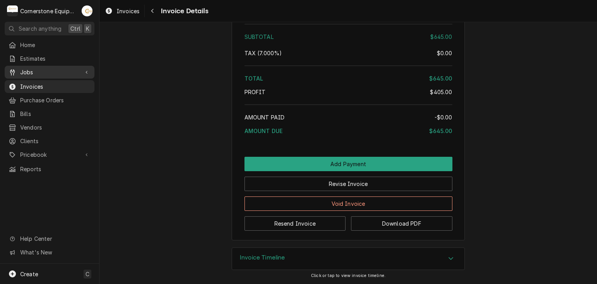
click at [54, 71] on span "Jobs" at bounding box center [49, 72] width 59 height 8
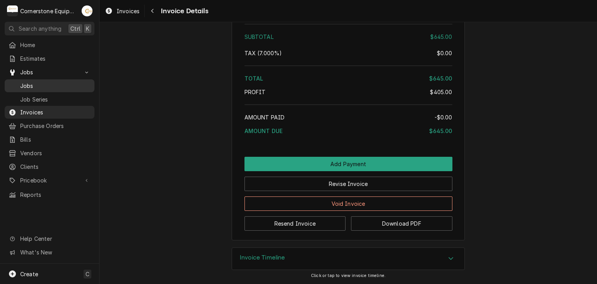
click at [59, 79] on link "Jobs" at bounding box center [50, 85] width 90 height 13
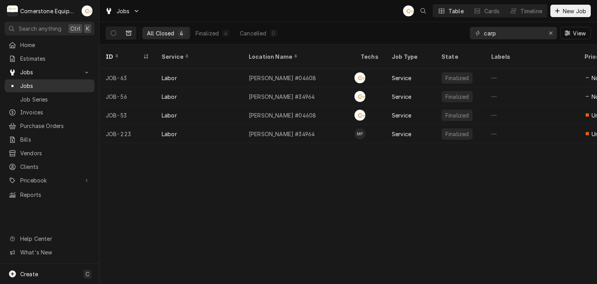
click at [44, 79] on link "Jobs" at bounding box center [50, 85] width 90 height 13
click at [41, 154] on div "Vendors" at bounding box center [49, 153] width 87 height 10
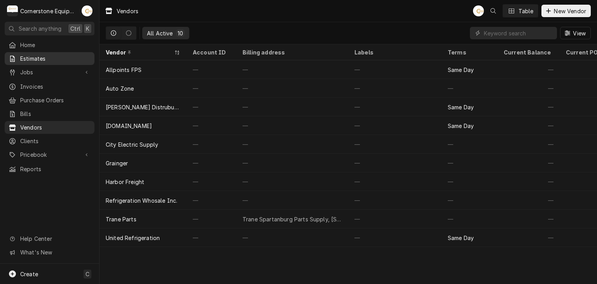
click at [68, 59] on span "Estimates" at bounding box center [55, 58] width 70 height 8
